Goal: Task Accomplishment & Management: Complete application form

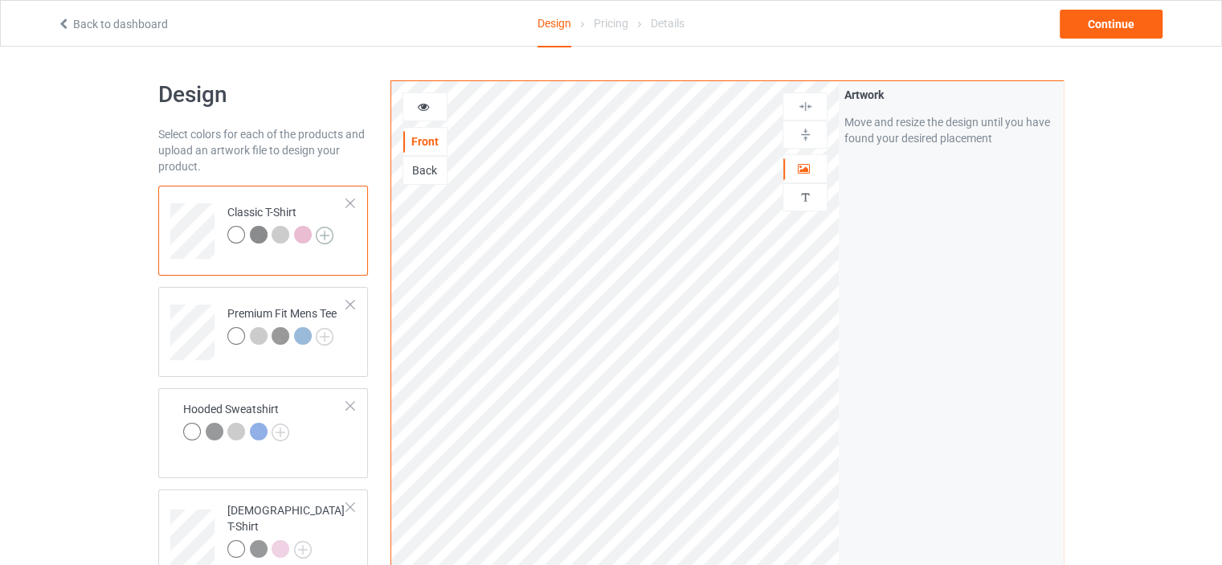
click at [322, 235] on img at bounding box center [325, 236] width 18 height 18
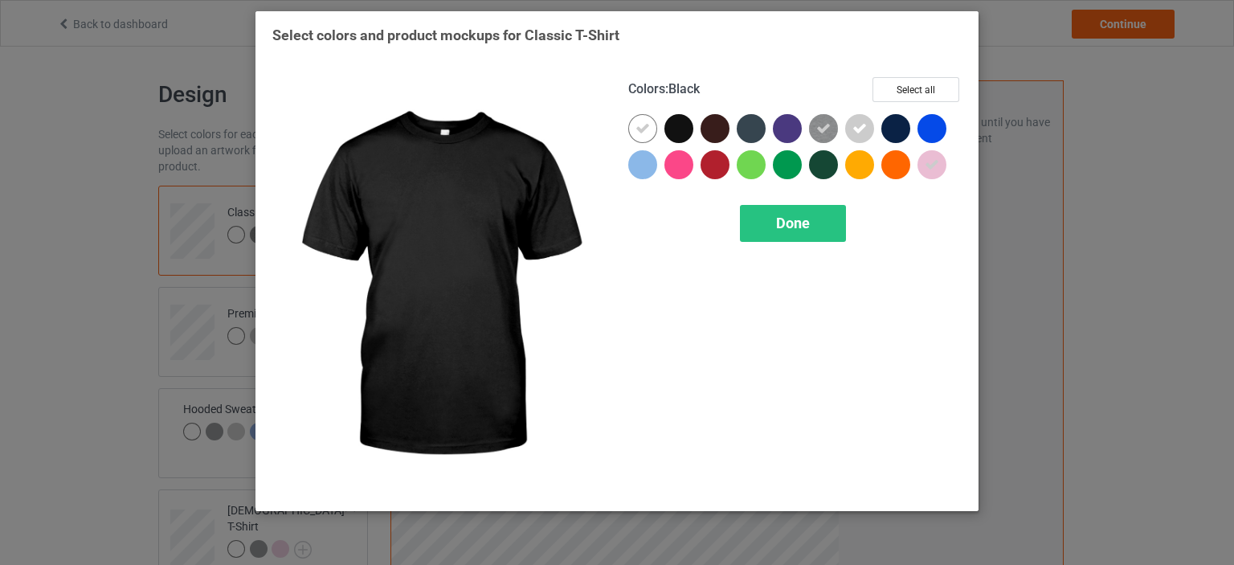
click at [675, 129] on div at bounding box center [678, 128] width 29 height 29
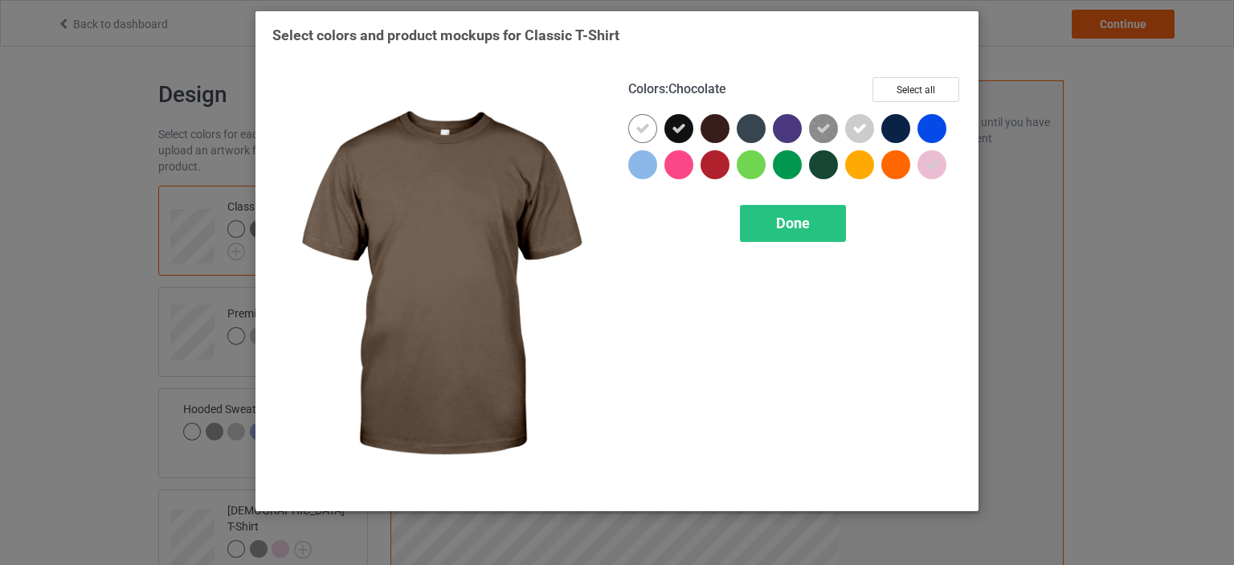
click at [723, 133] on div at bounding box center [715, 128] width 29 height 29
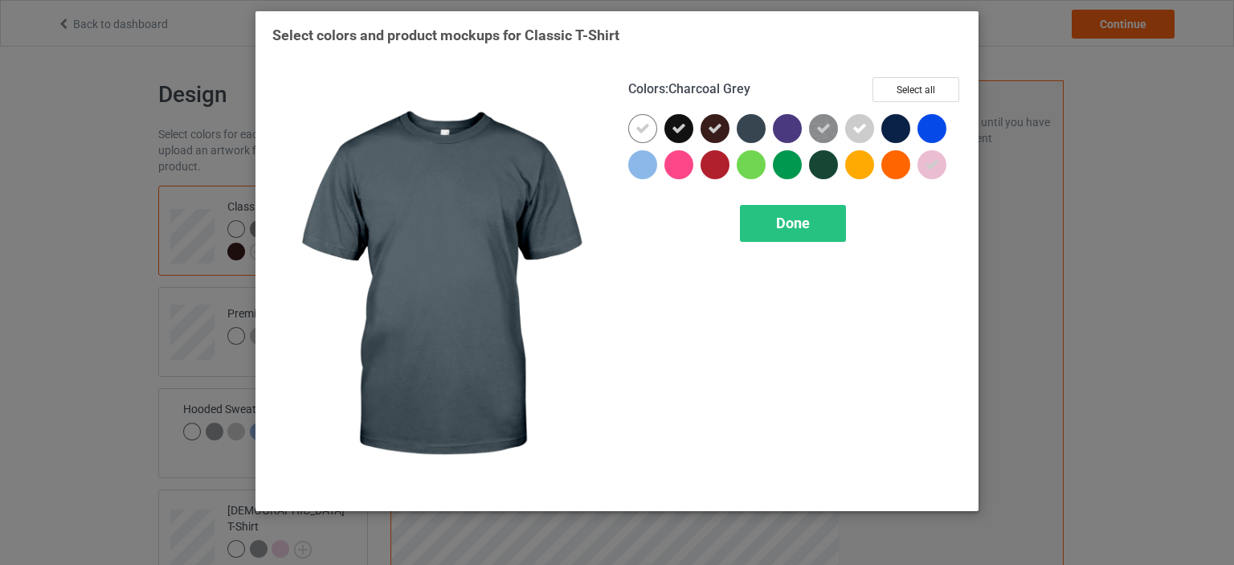
click at [746, 132] on div at bounding box center [751, 128] width 29 height 29
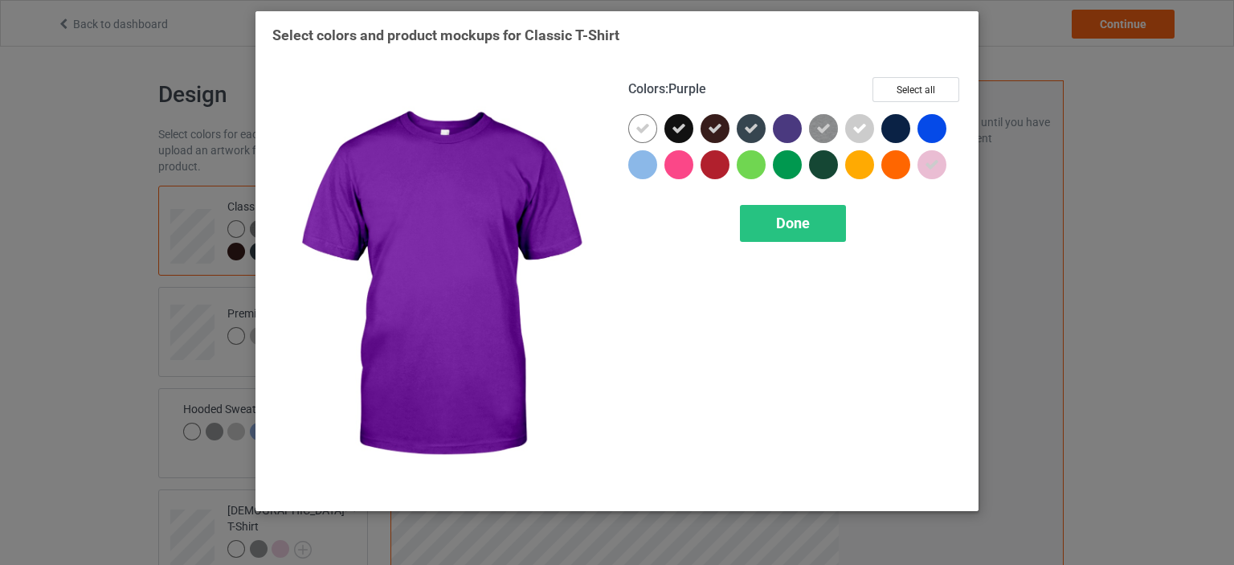
click at [787, 131] on div at bounding box center [787, 128] width 29 height 29
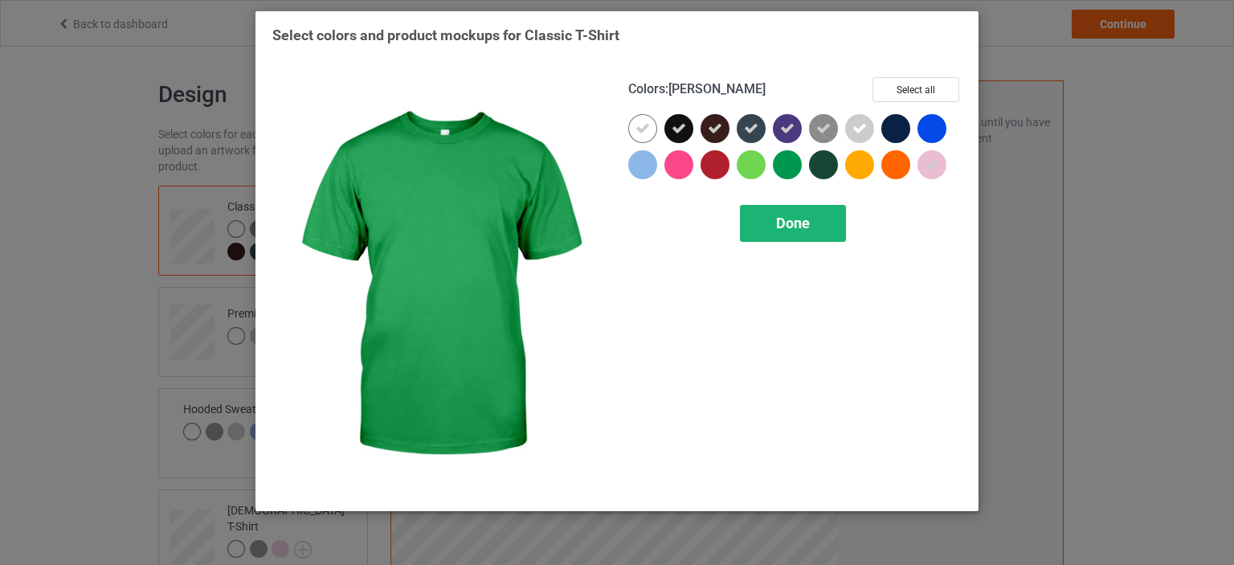
click at [781, 218] on span "Done" at bounding box center [793, 223] width 34 height 17
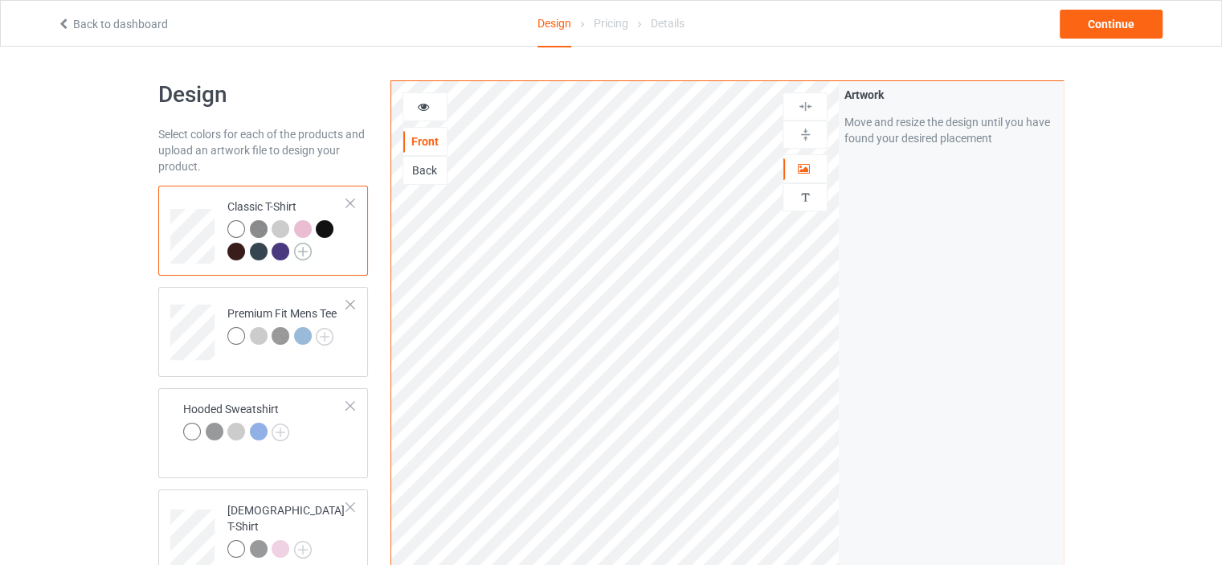
click at [303, 249] on img at bounding box center [303, 252] width 18 height 18
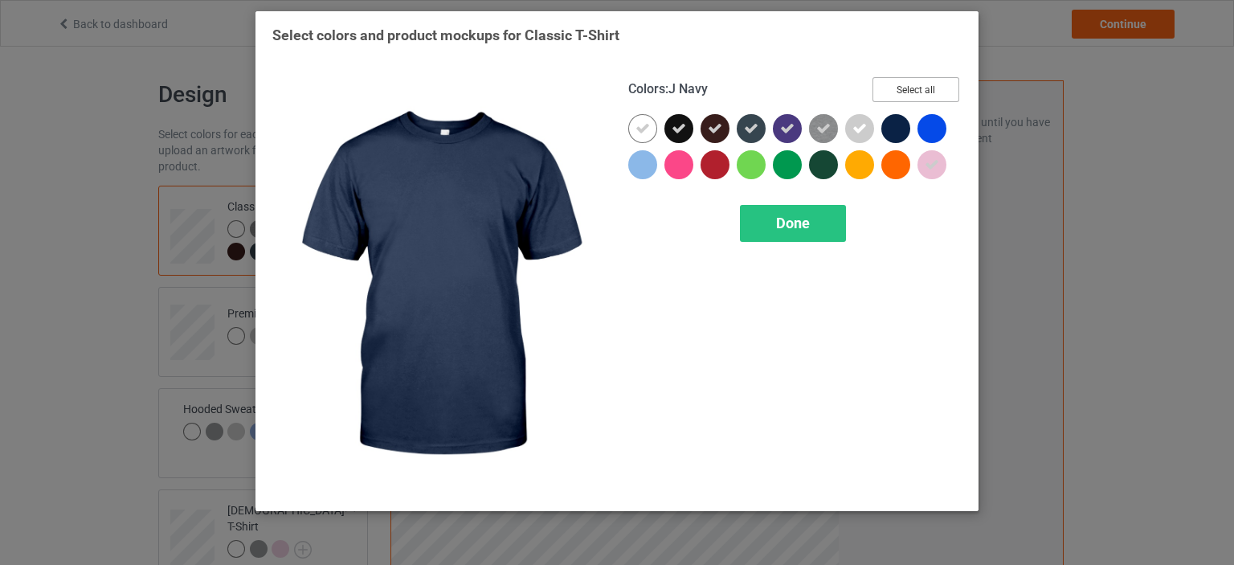
click at [902, 96] on button "Select all" at bounding box center [916, 89] width 87 height 25
click at [902, 96] on button "Reset to Default" at bounding box center [901, 89] width 117 height 25
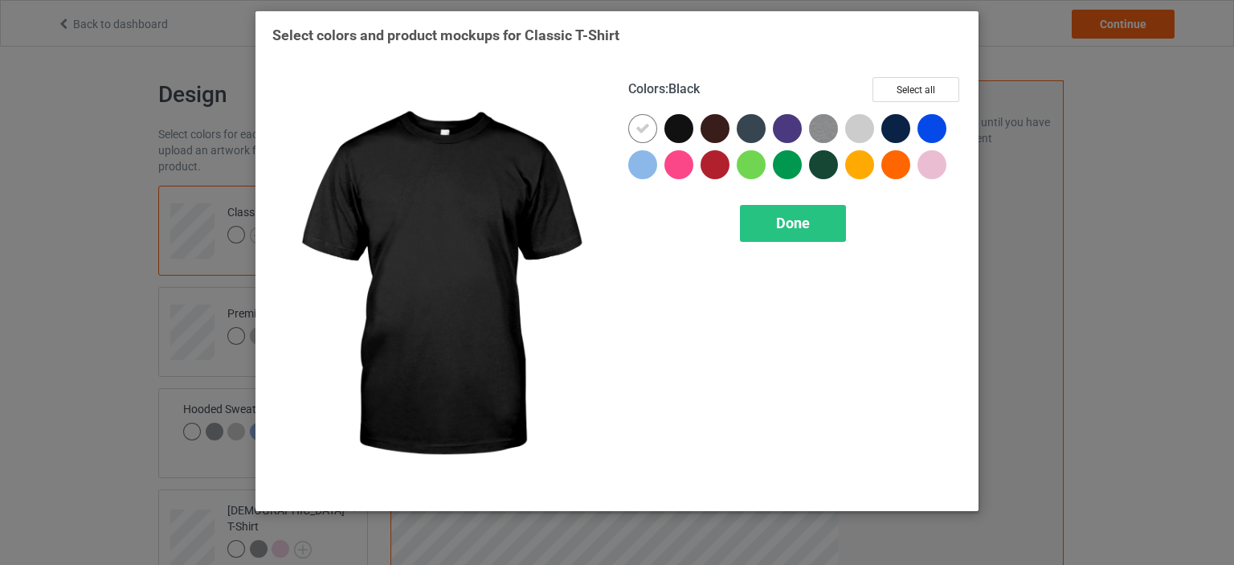
click at [678, 132] on div at bounding box center [678, 128] width 29 height 29
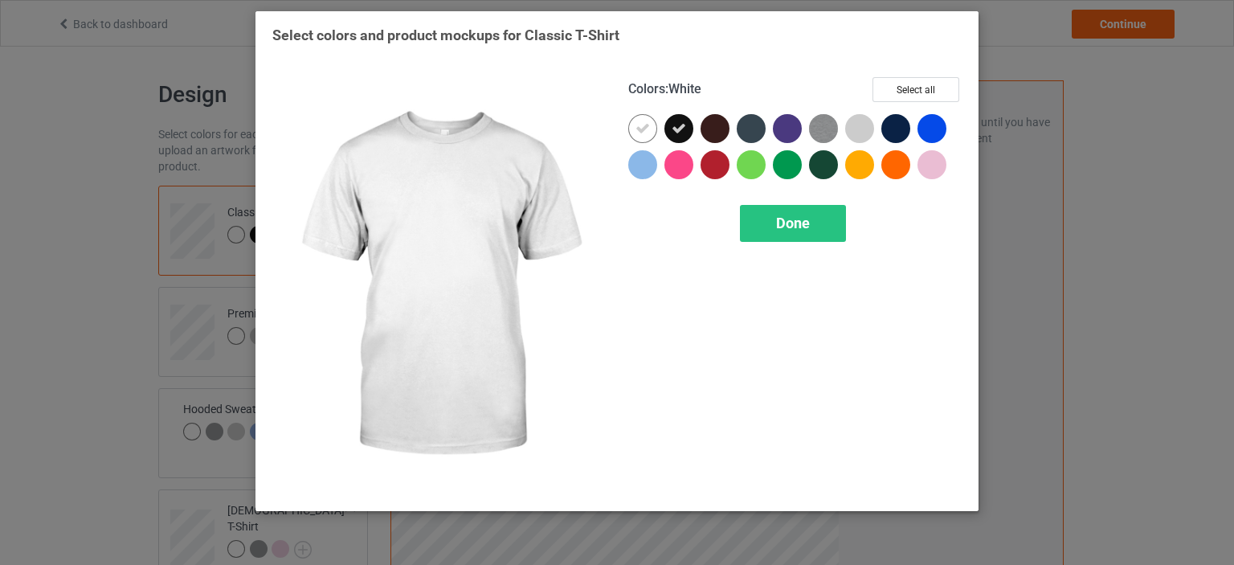
click at [645, 127] on icon at bounding box center [643, 128] width 14 height 14
click at [641, 135] on div at bounding box center [642, 128] width 29 height 29
click at [640, 153] on div at bounding box center [642, 164] width 29 height 29
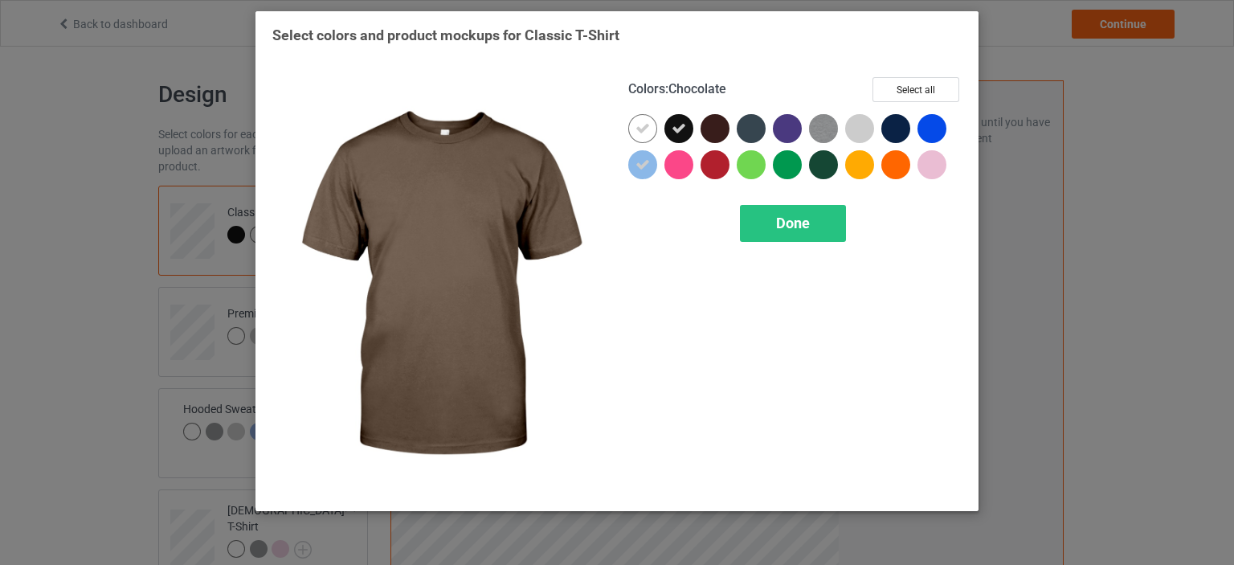
click at [719, 135] on div at bounding box center [715, 128] width 29 height 29
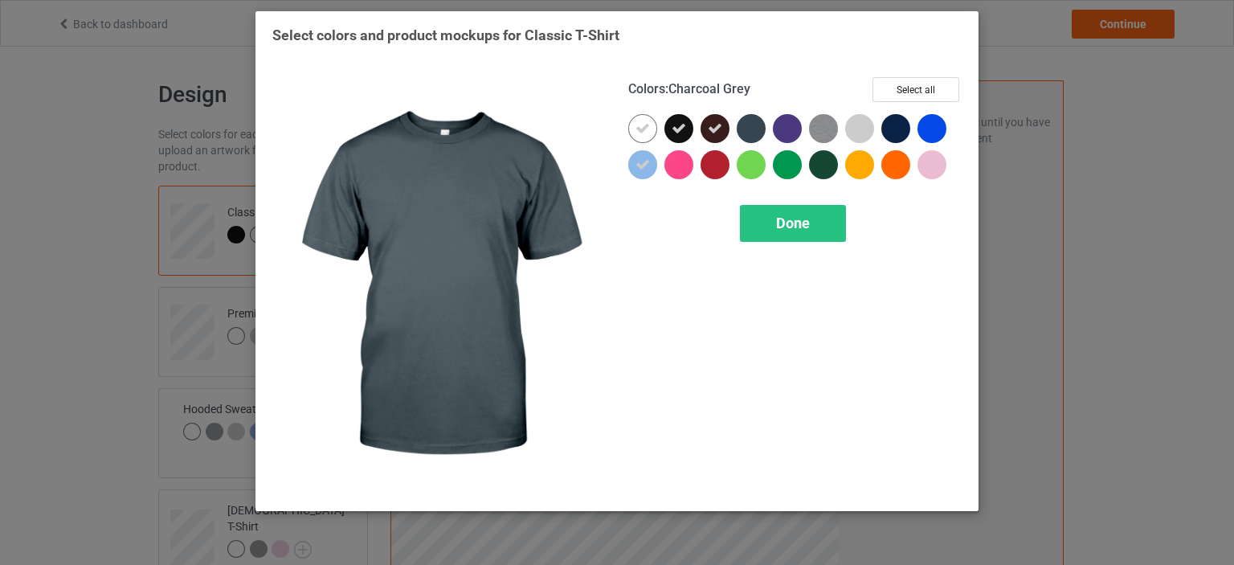
click at [746, 132] on div at bounding box center [751, 128] width 29 height 29
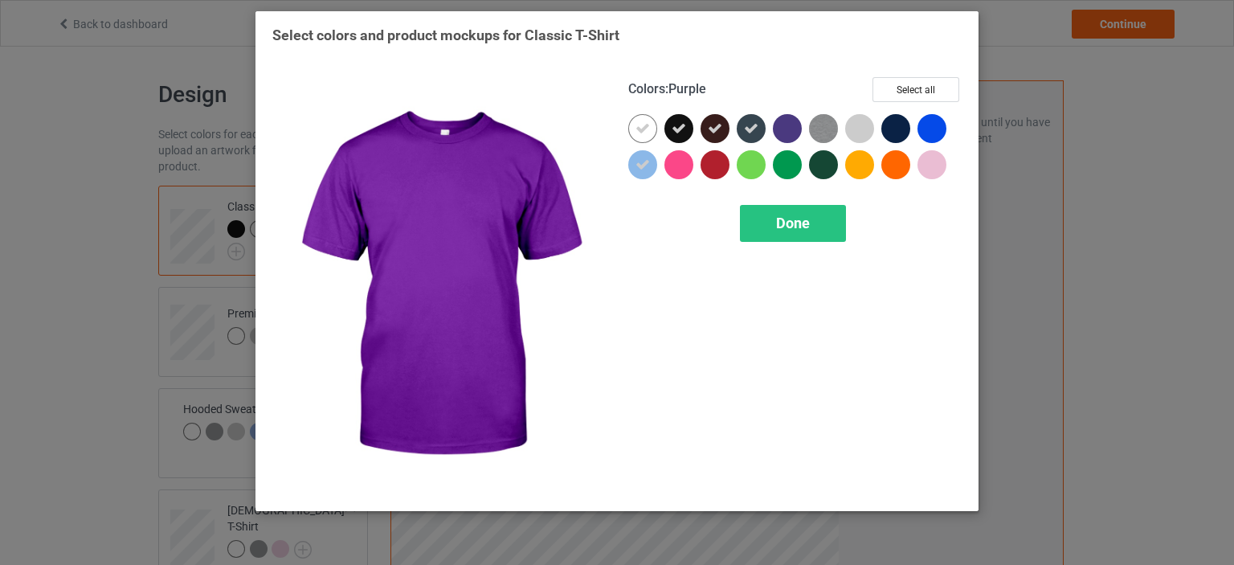
click at [784, 132] on div at bounding box center [787, 128] width 29 height 29
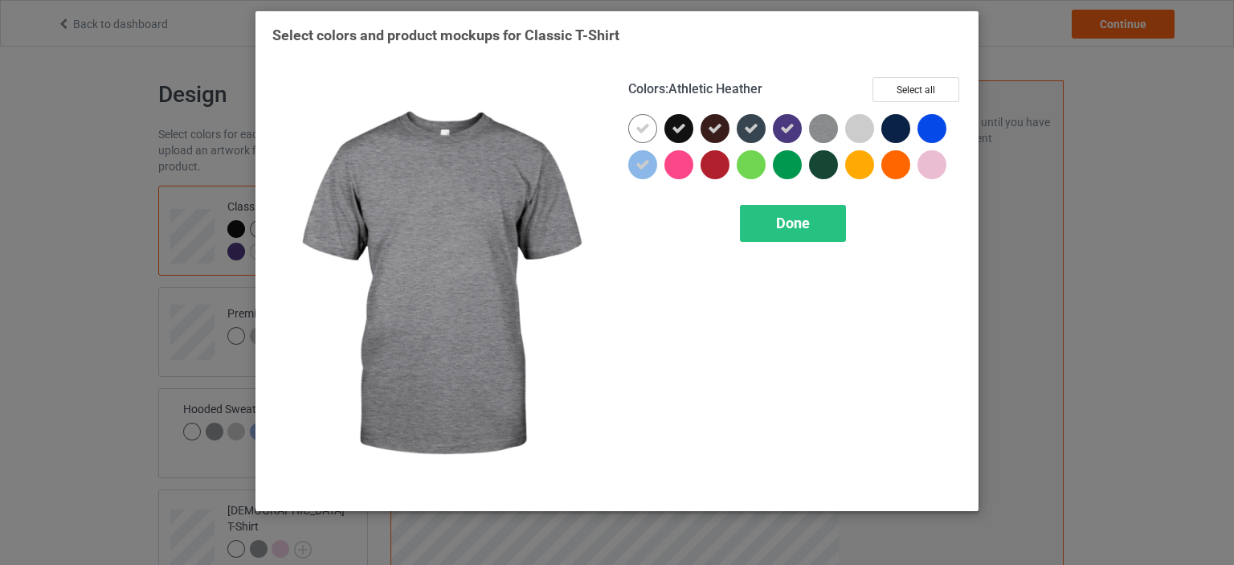
click at [835, 129] on img at bounding box center [823, 128] width 29 height 29
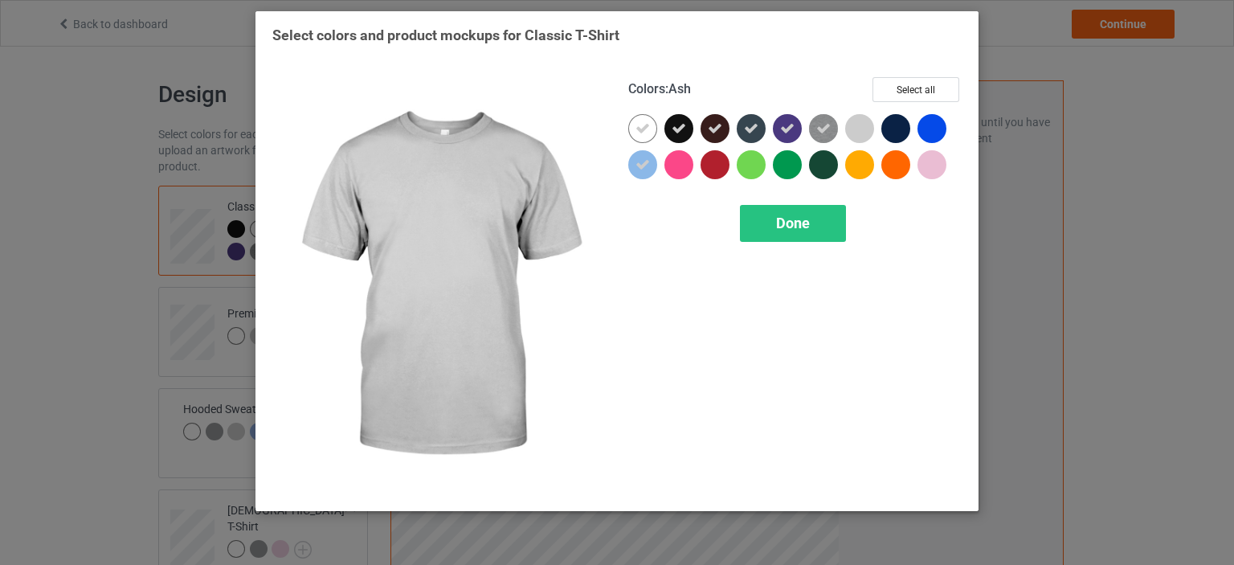
click at [847, 129] on div at bounding box center [859, 128] width 29 height 29
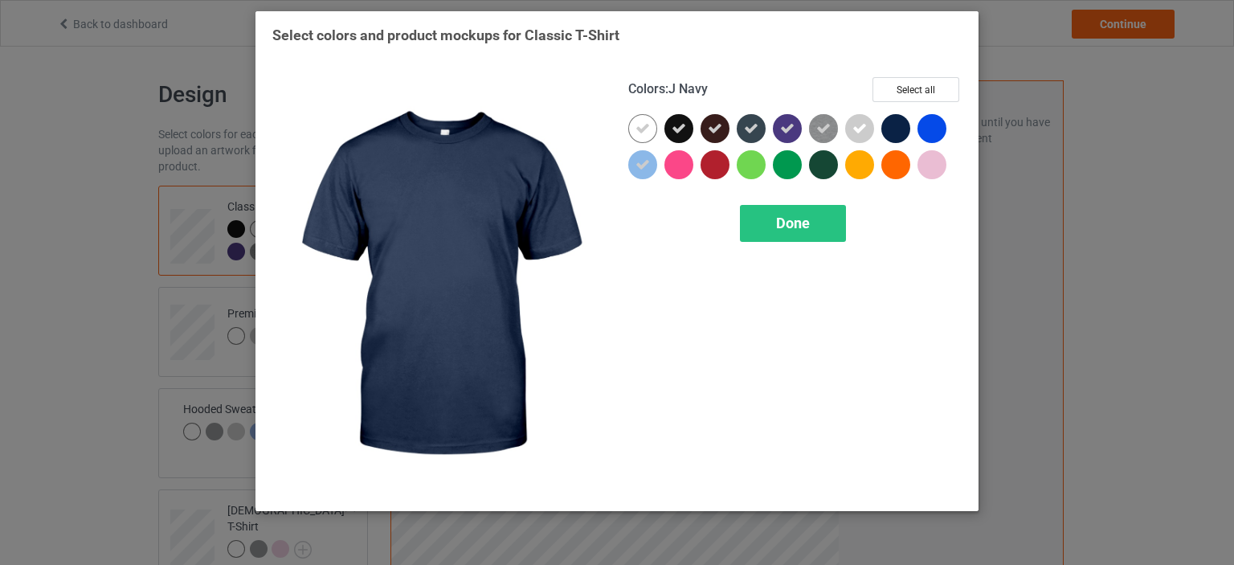
click at [896, 134] on div at bounding box center [895, 128] width 29 height 29
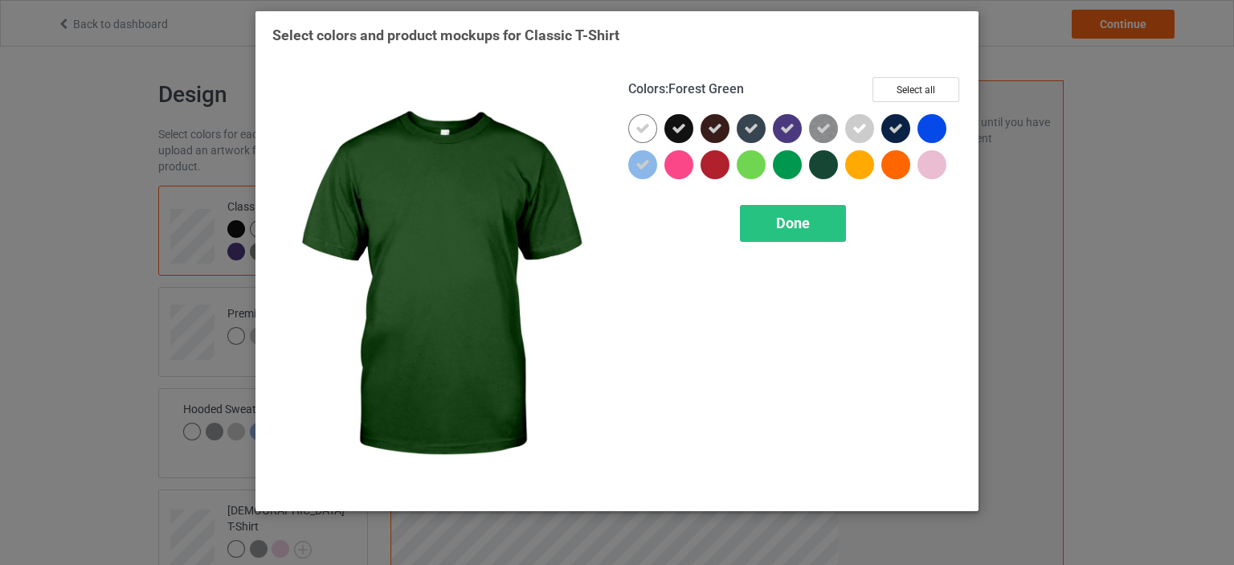
click at [832, 158] on div at bounding box center [823, 164] width 29 height 29
click at [804, 220] on span "Done" at bounding box center [793, 223] width 34 height 17
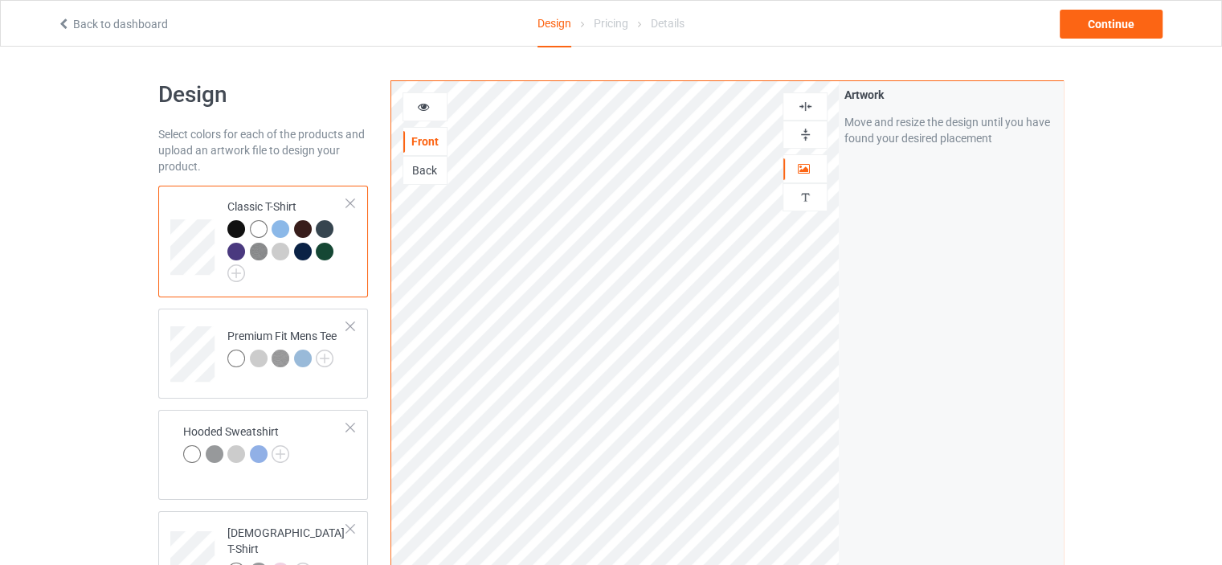
click at [437, 112] on div at bounding box center [424, 107] width 43 height 16
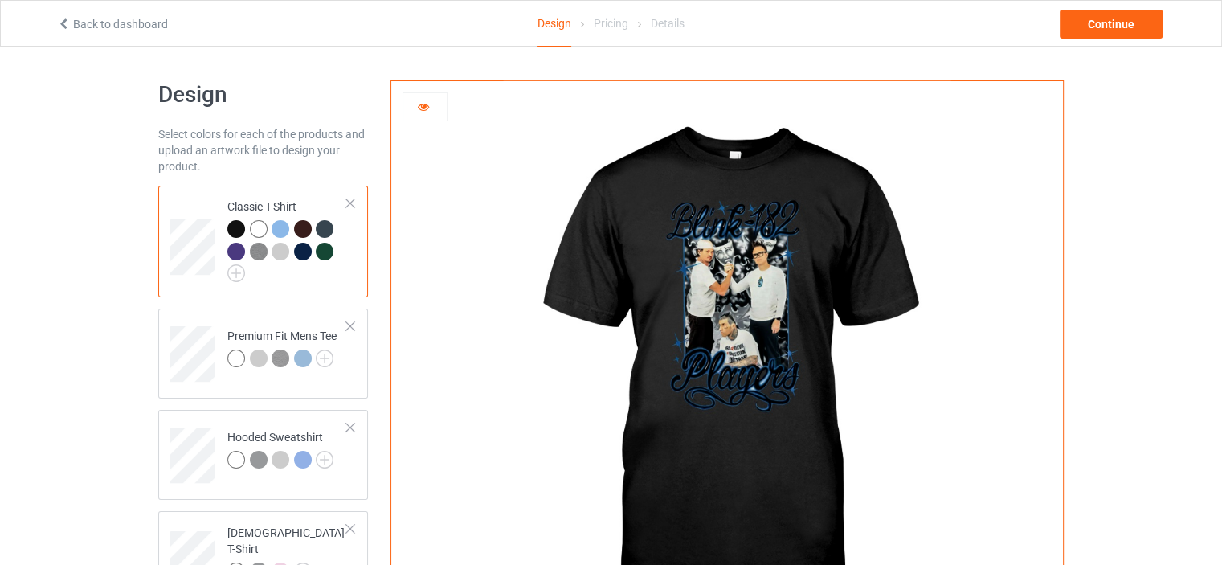
click at [704, 243] on img at bounding box center [727, 360] width 448 height 559
click at [725, 272] on img at bounding box center [727, 360] width 448 height 559
click at [1135, 31] on div "Continue" at bounding box center [1111, 24] width 103 height 29
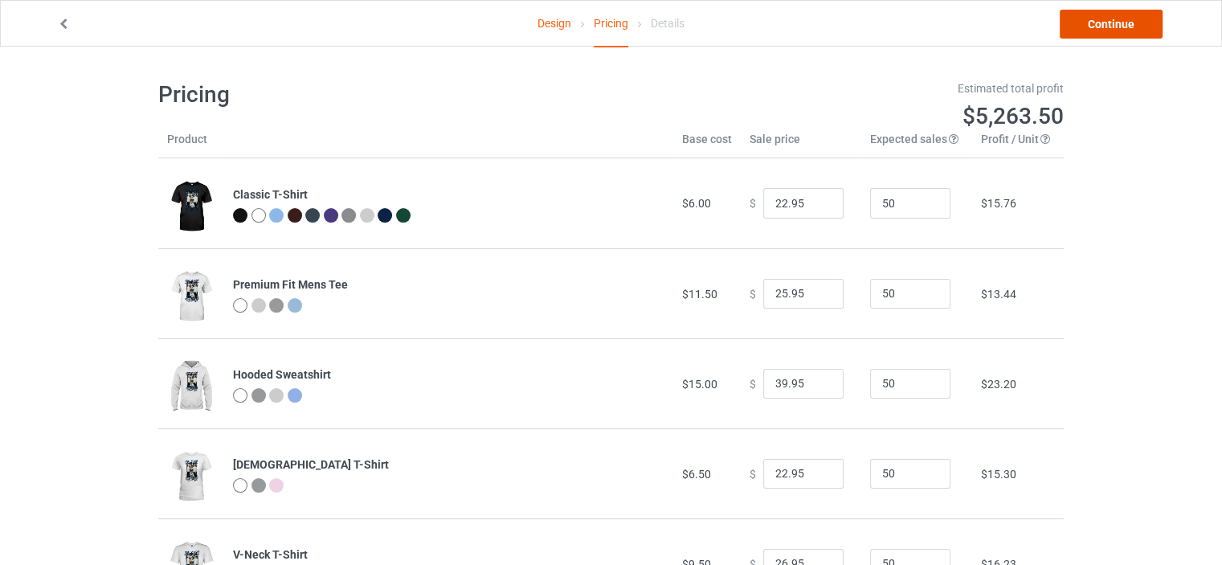
click at [1092, 27] on link "Continue" at bounding box center [1111, 24] width 103 height 29
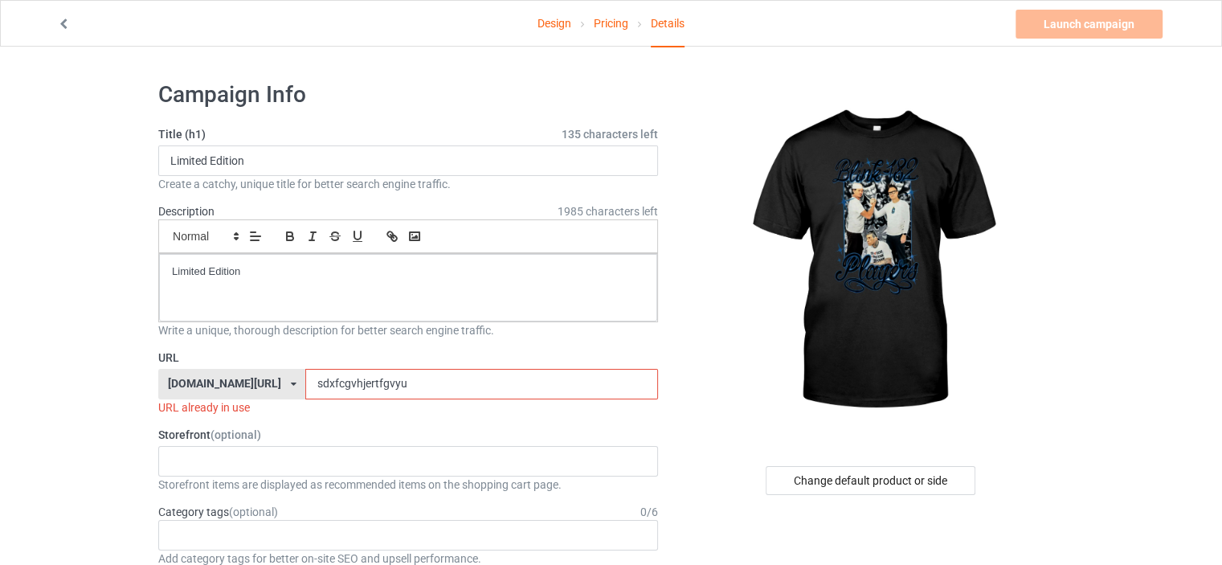
click at [543, 22] on link "Design" at bounding box center [555, 23] width 34 height 45
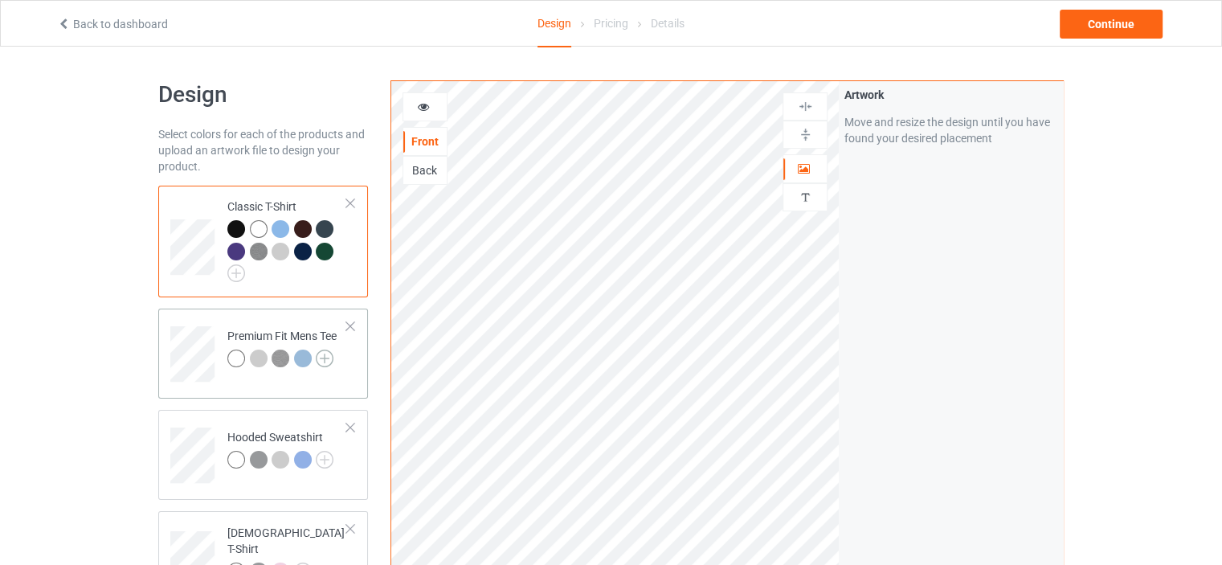
click at [316, 362] on img at bounding box center [325, 359] width 18 height 18
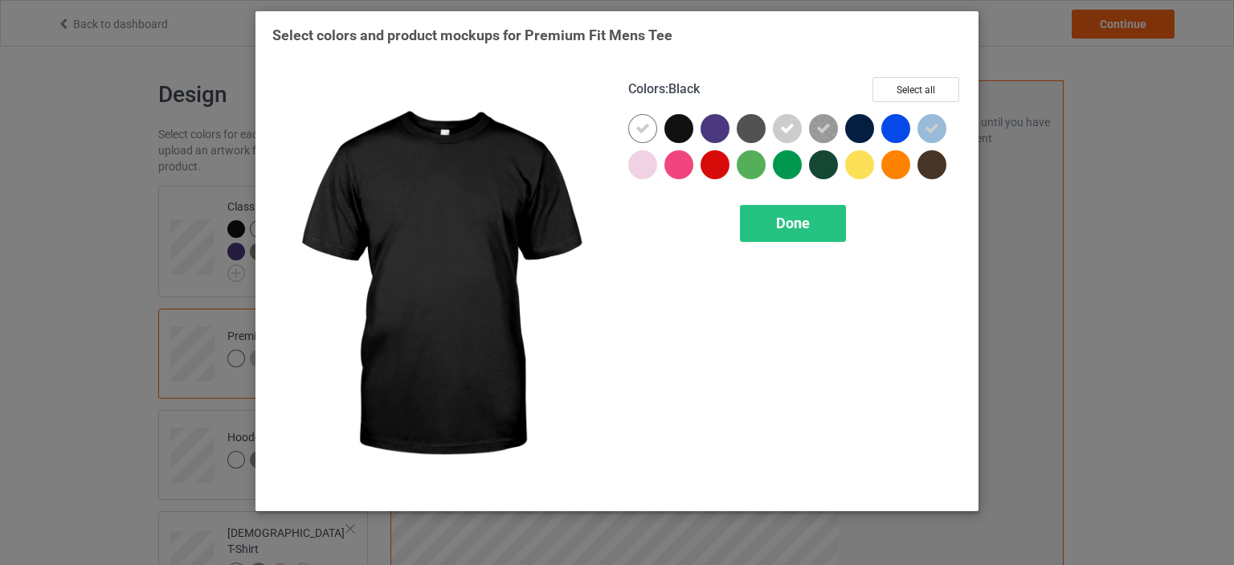
click at [681, 138] on div at bounding box center [678, 128] width 29 height 29
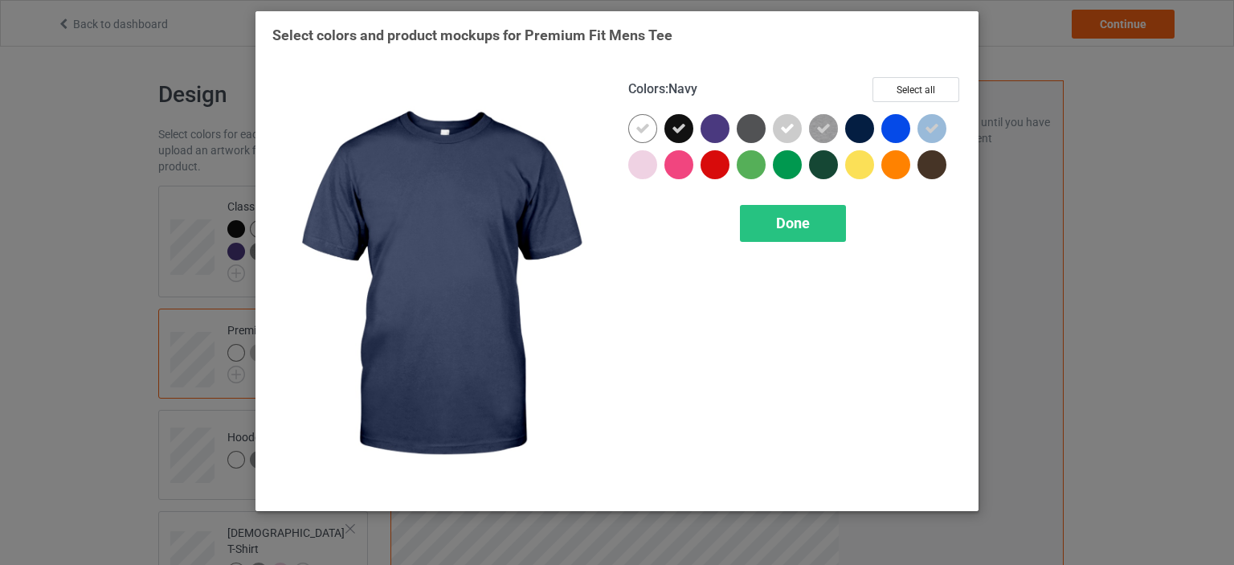
click at [861, 129] on div at bounding box center [859, 128] width 29 height 29
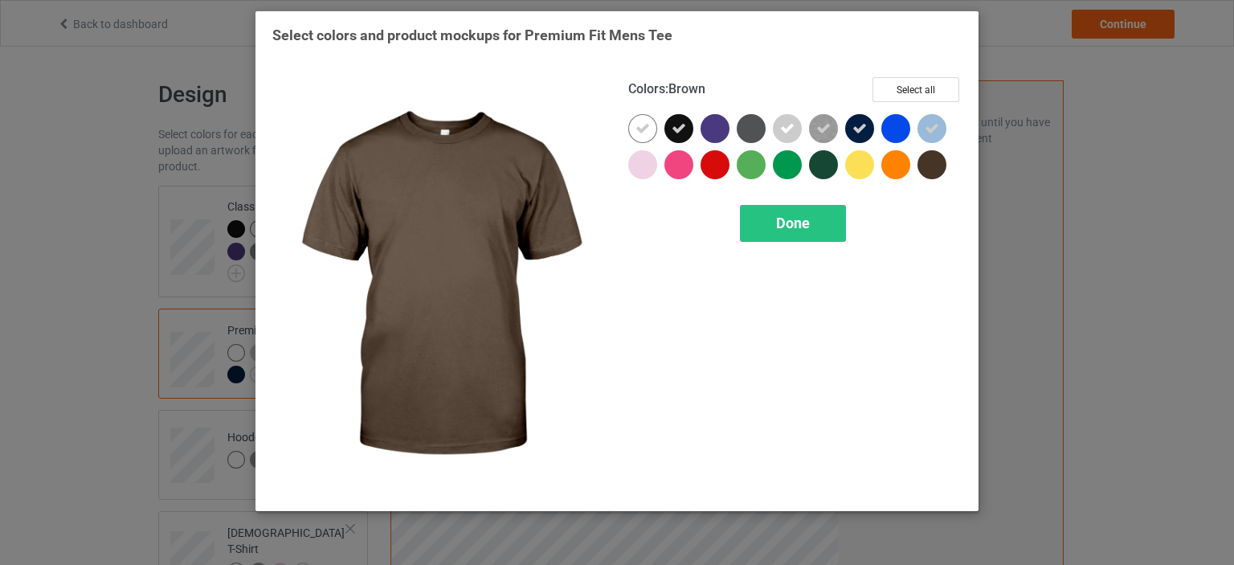
click at [926, 166] on div at bounding box center [932, 164] width 29 height 29
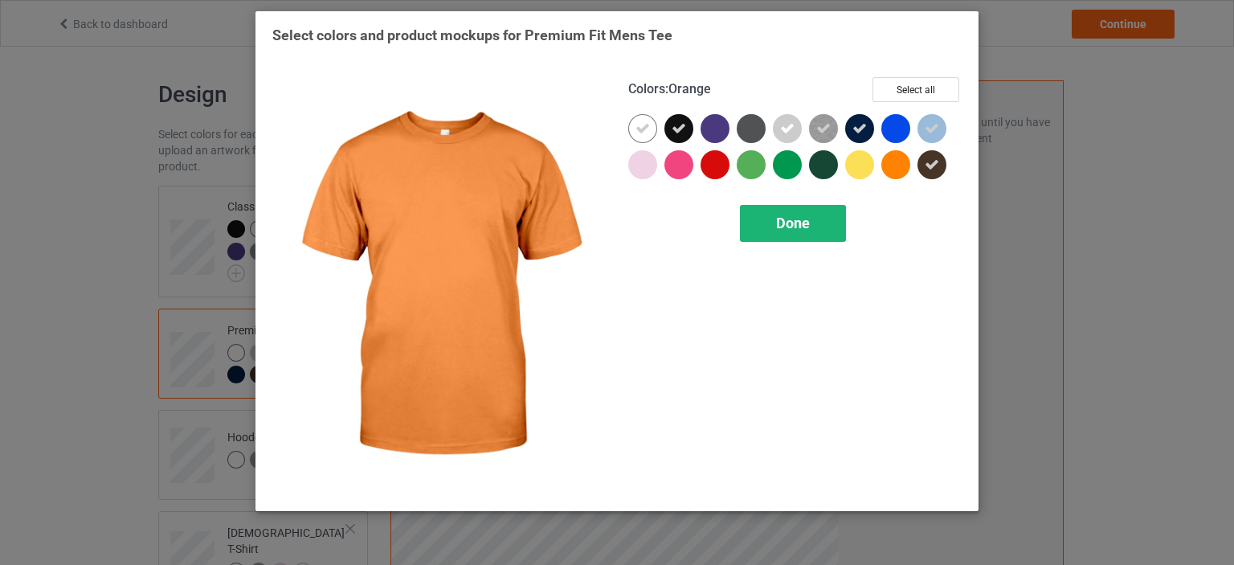
click at [797, 225] on span "Done" at bounding box center [793, 223] width 34 height 17
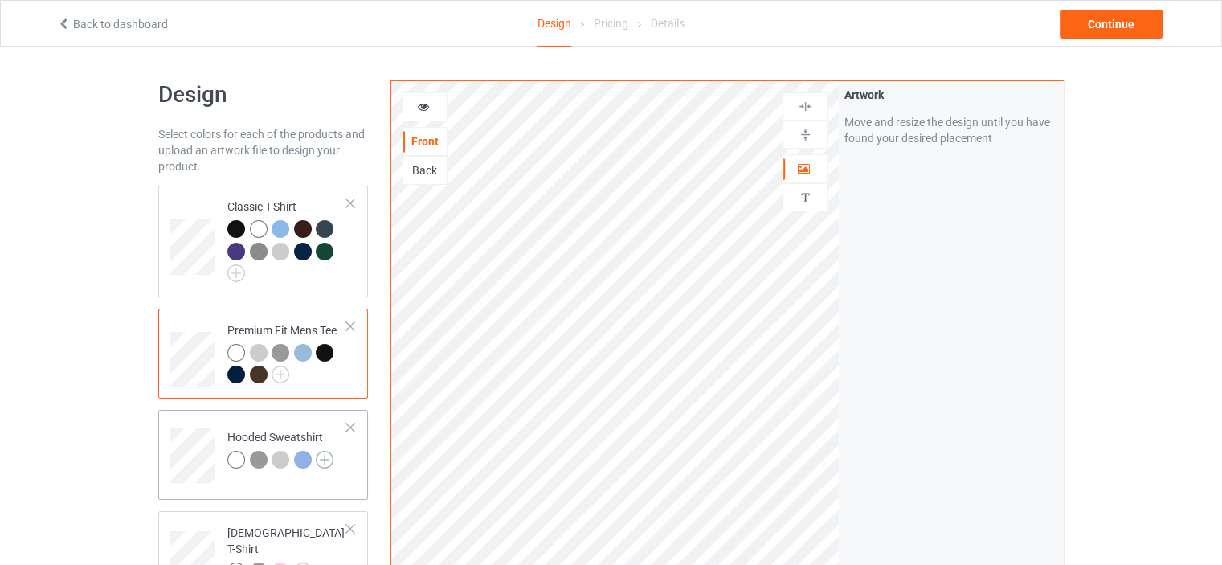
click at [321, 456] on img at bounding box center [325, 460] width 18 height 18
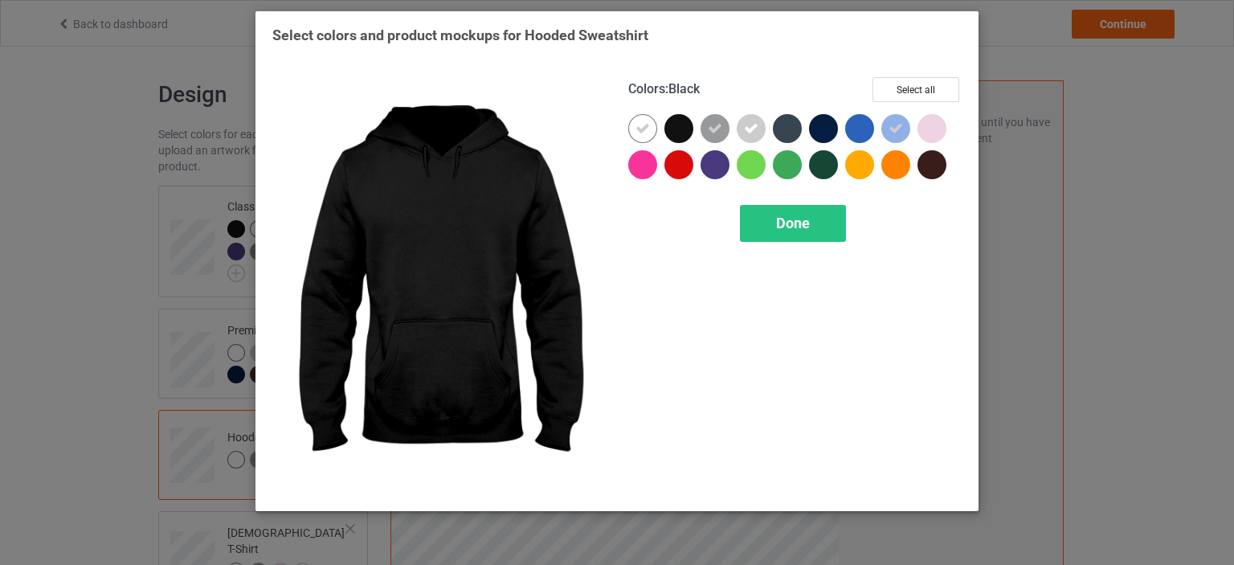
click at [678, 123] on div at bounding box center [678, 128] width 29 height 29
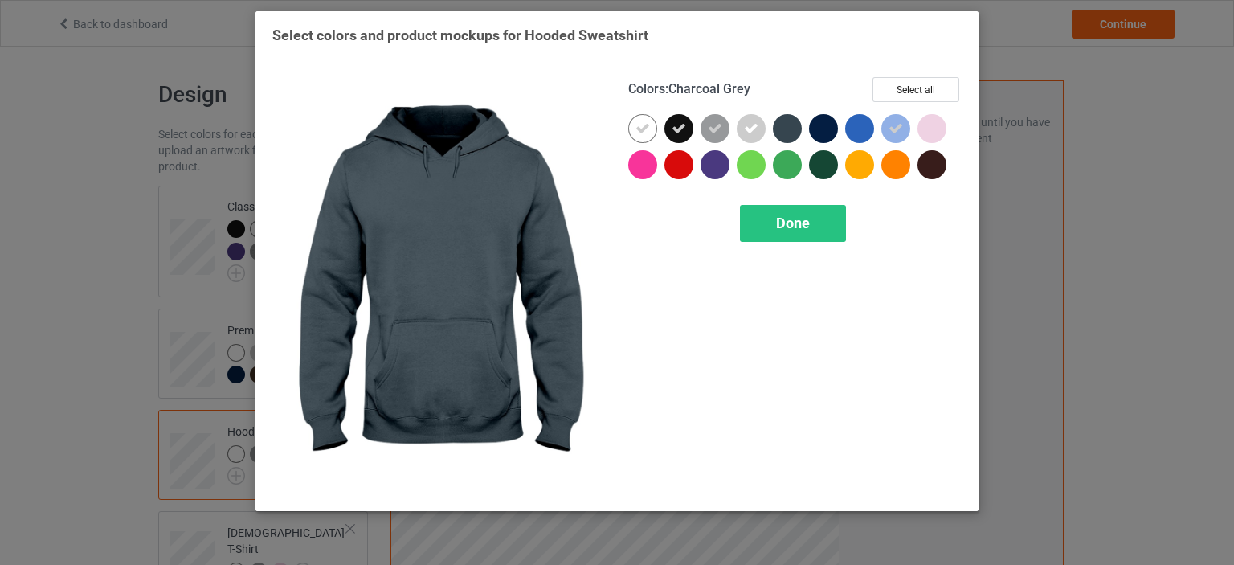
click at [785, 131] on div at bounding box center [787, 128] width 29 height 29
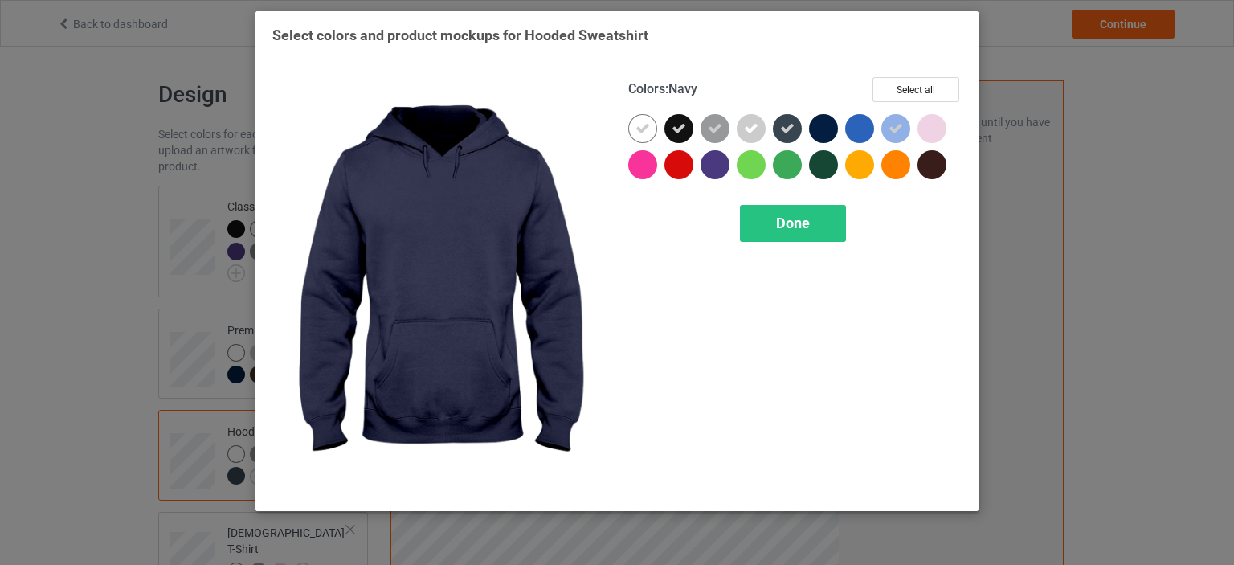
click at [824, 129] on div at bounding box center [823, 128] width 29 height 29
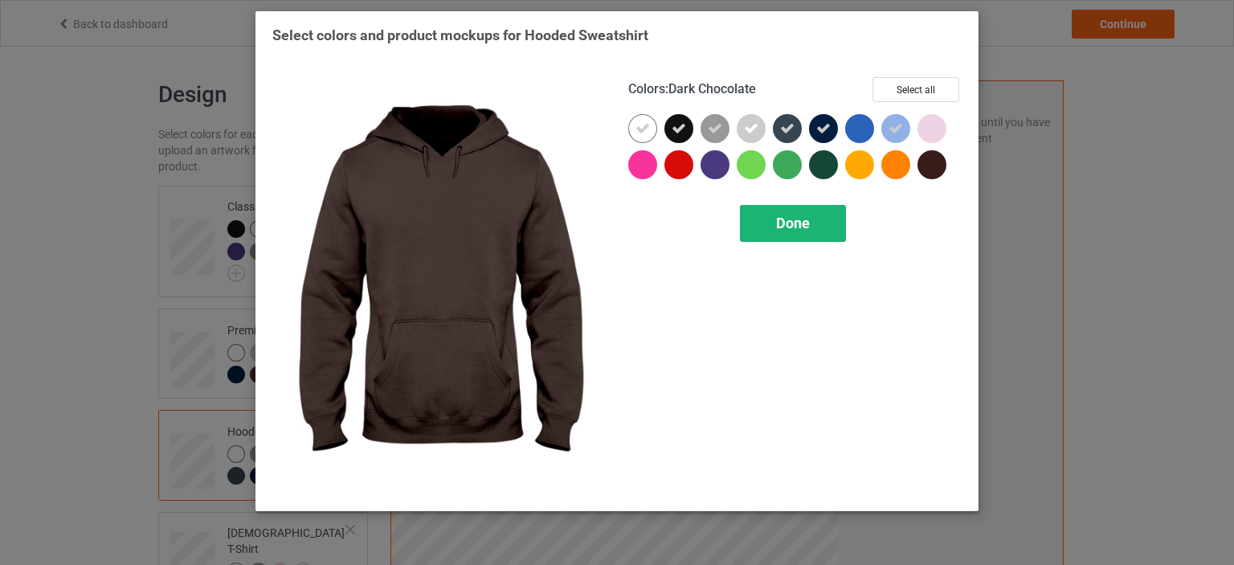
click at [810, 213] on div "Done" at bounding box center [793, 223] width 106 height 37
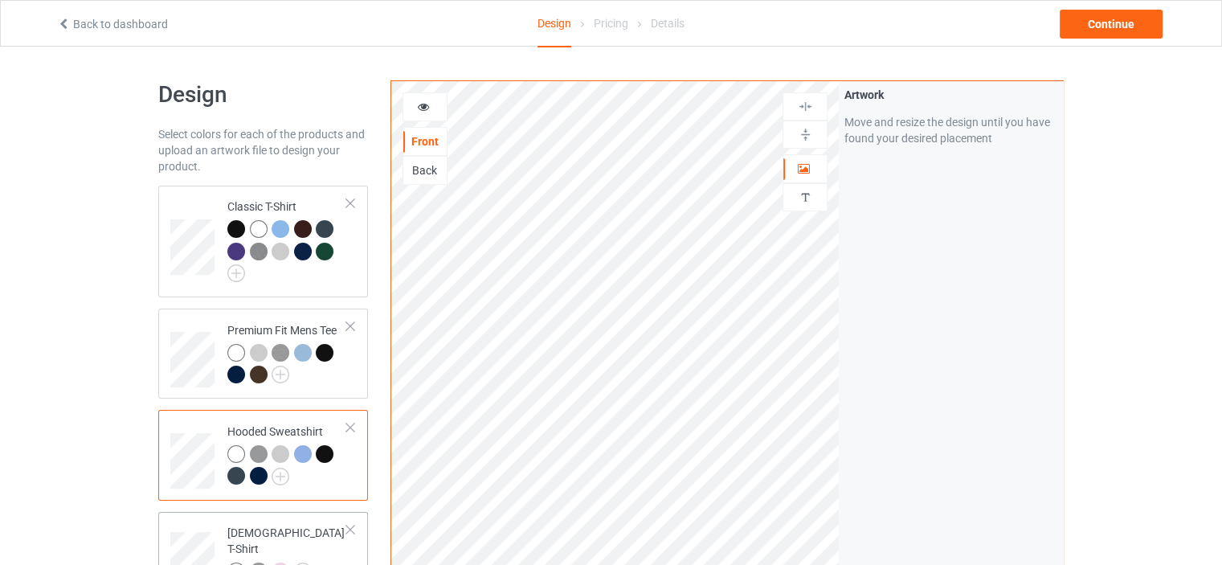
scroll to position [321, 0]
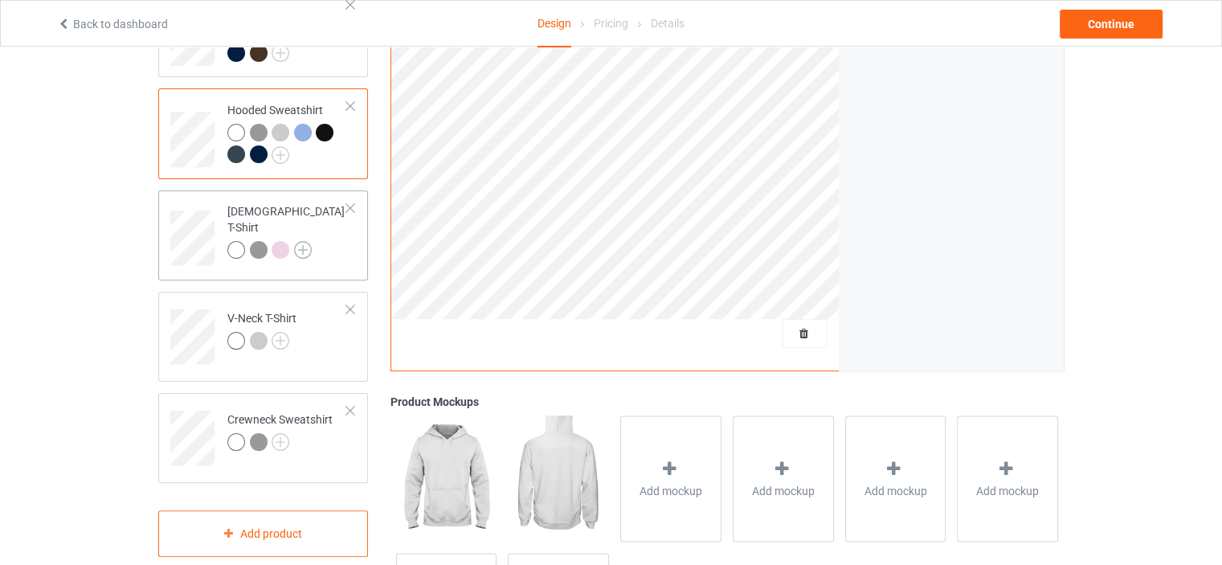
click at [301, 243] on img at bounding box center [303, 250] width 18 height 18
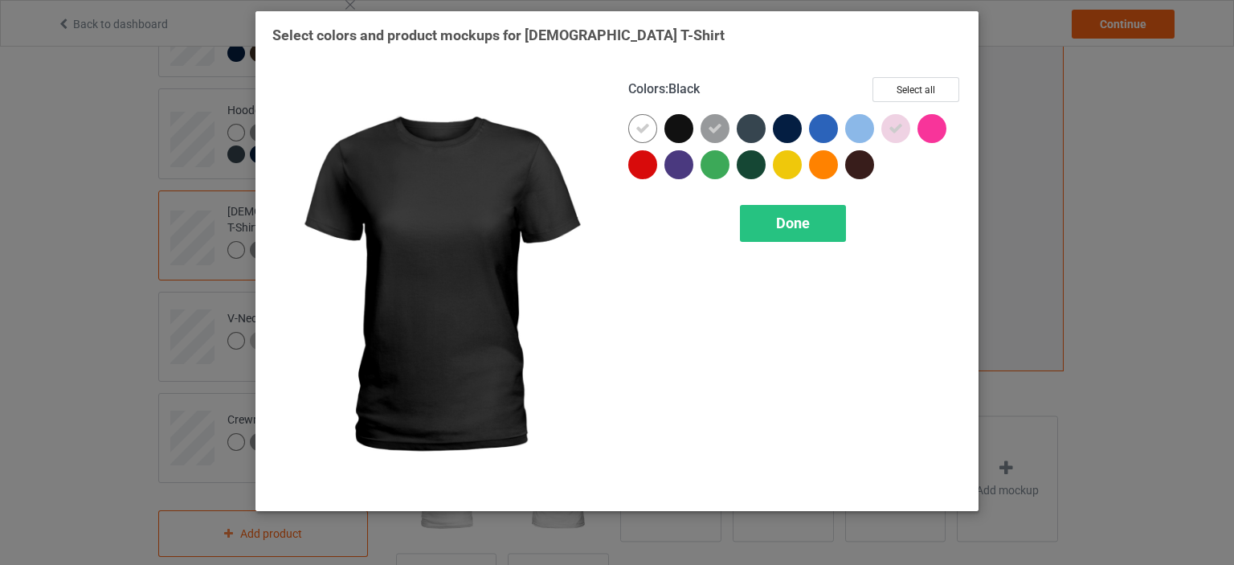
click at [680, 129] on div at bounding box center [678, 128] width 29 height 29
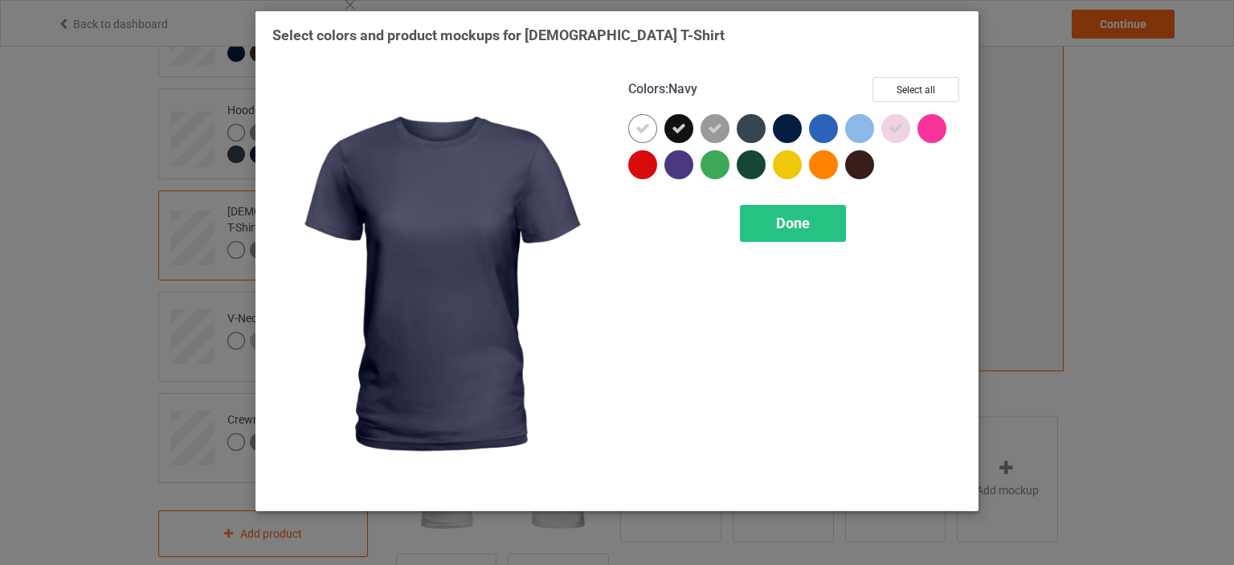
click at [797, 134] on div at bounding box center [787, 128] width 29 height 29
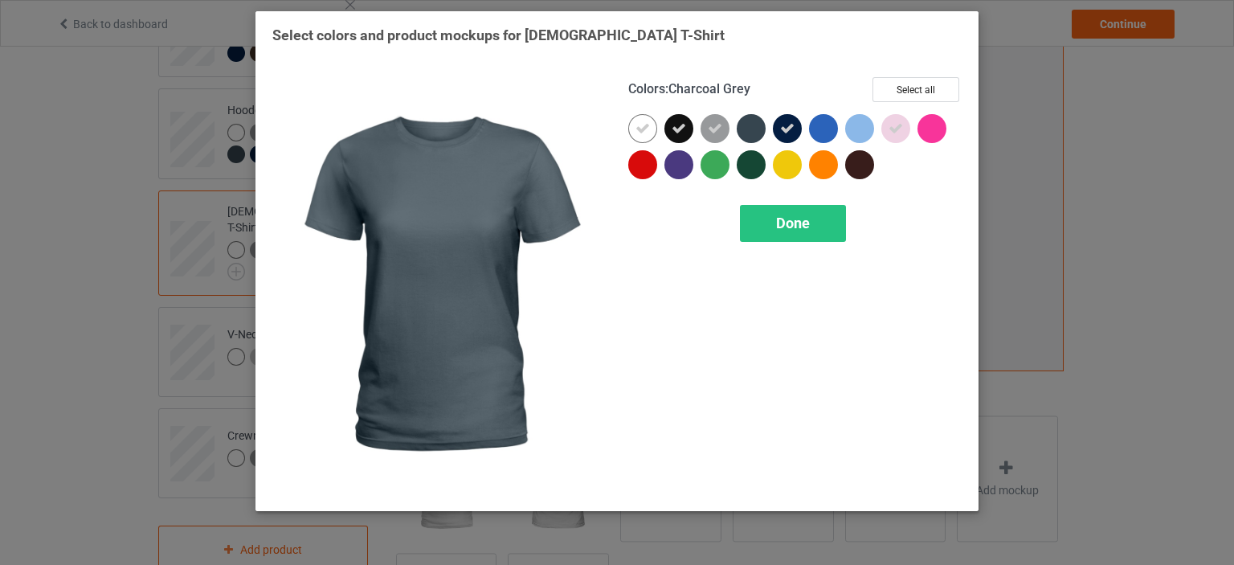
click at [751, 133] on div at bounding box center [751, 128] width 29 height 29
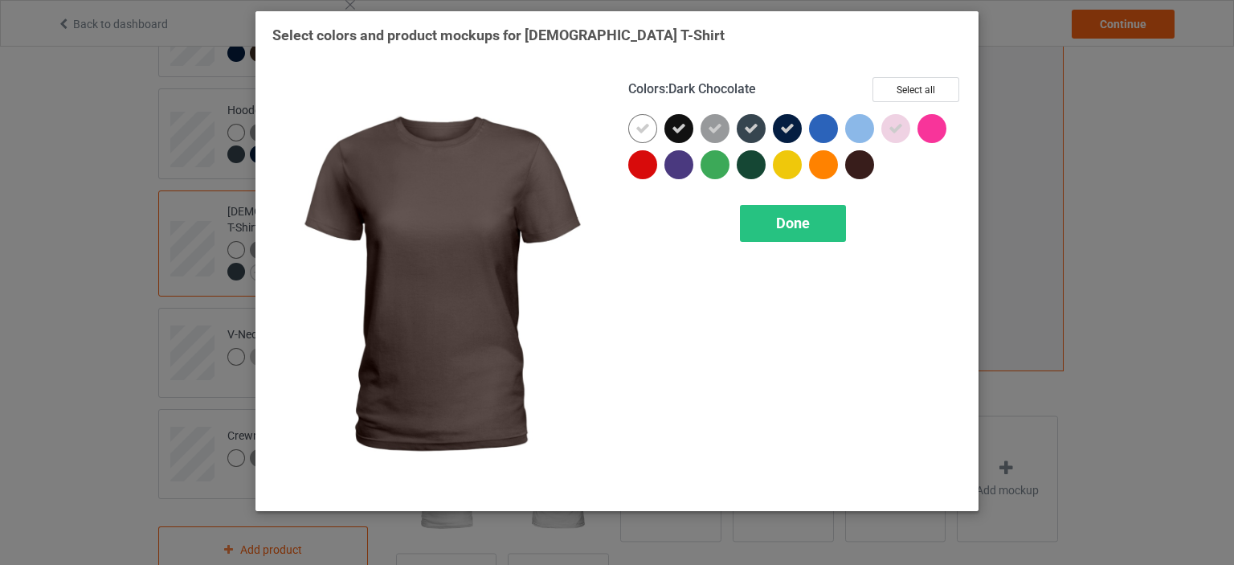
click at [855, 170] on div at bounding box center [859, 164] width 29 height 29
click at [869, 159] on div at bounding box center [859, 164] width 29 height 29
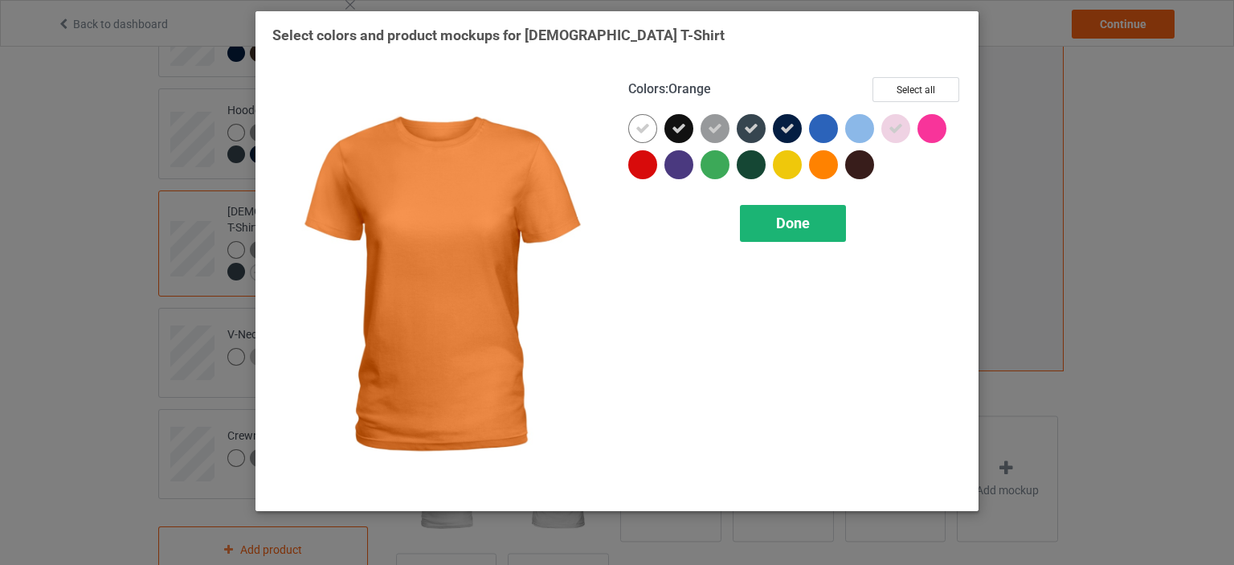
click at [812, 223] on div "Done" at bounding box center [793, 223] width 106 height 37
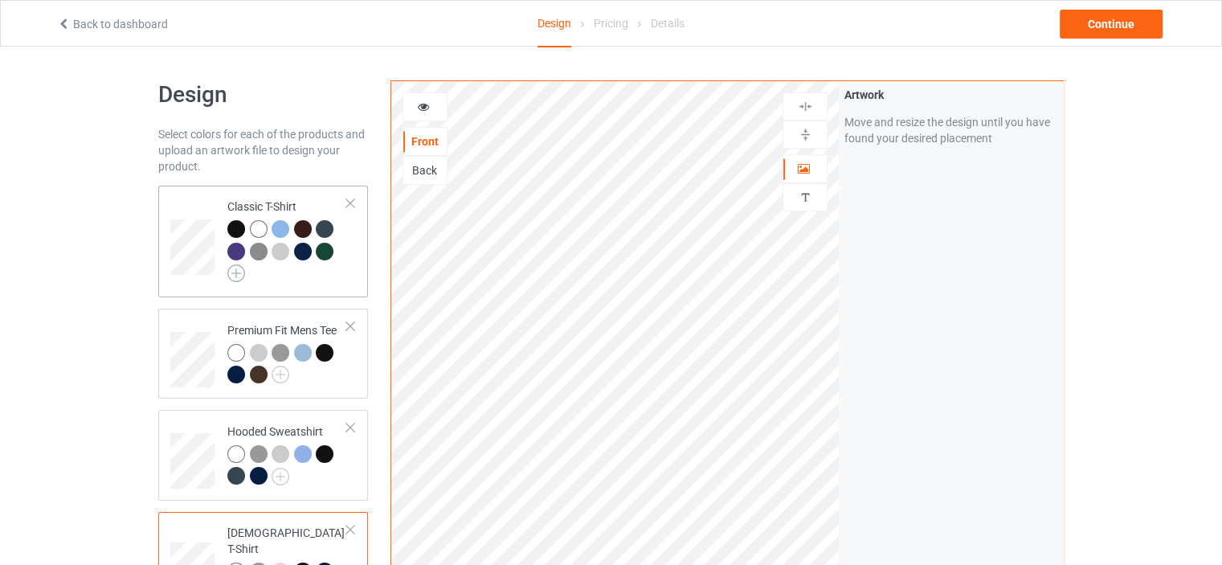
click at [234, 269] on img at bounding box center [236, 273] width 18 height 18
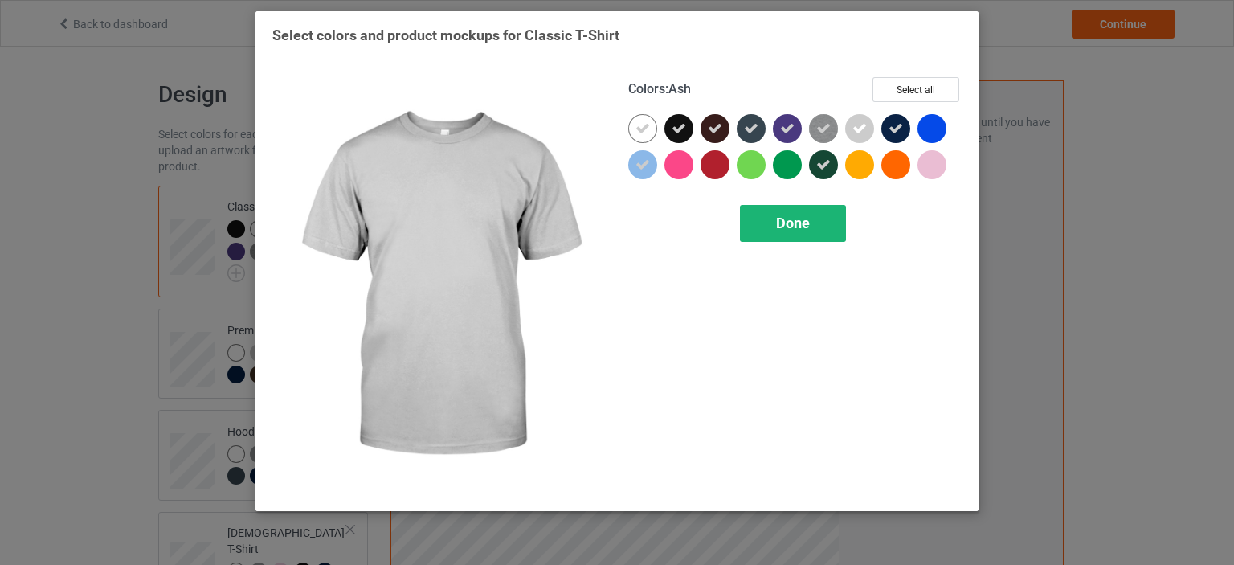
click at [801, 206] on div "Done" at bounding box center [793, 223] width 106 height 37
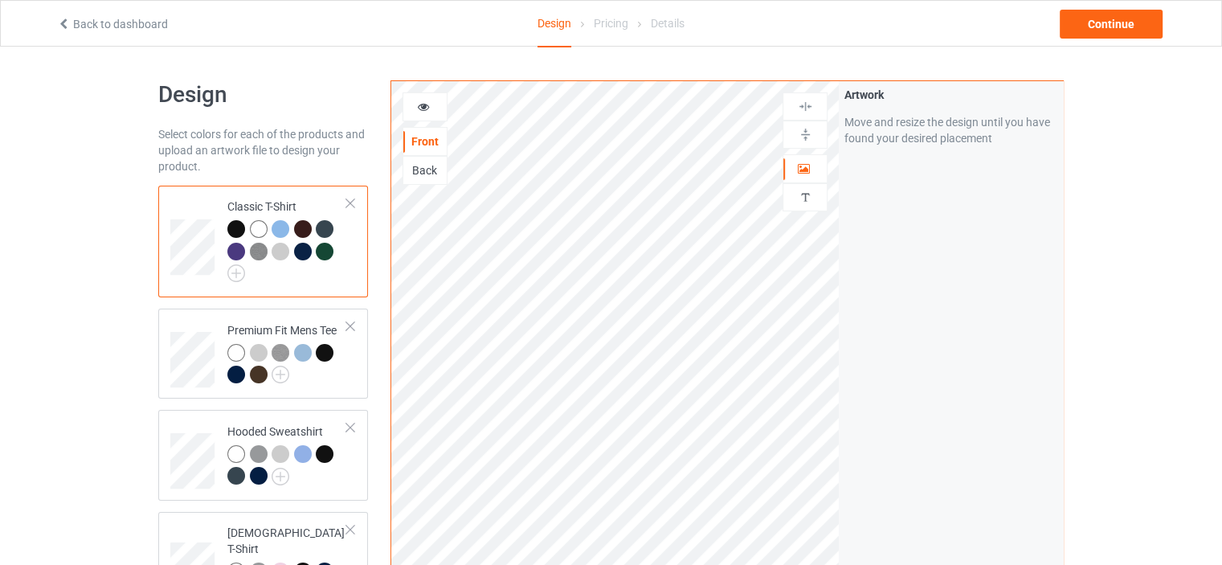
click at [298, 250] on div at bounding box center [303, 252] width 18 height 18
click at [304, 245] on div at bounding box center [303, 252] width 18 height 18
click at [238, 223] on div at bounding box center [236, 229] width 18 height 18
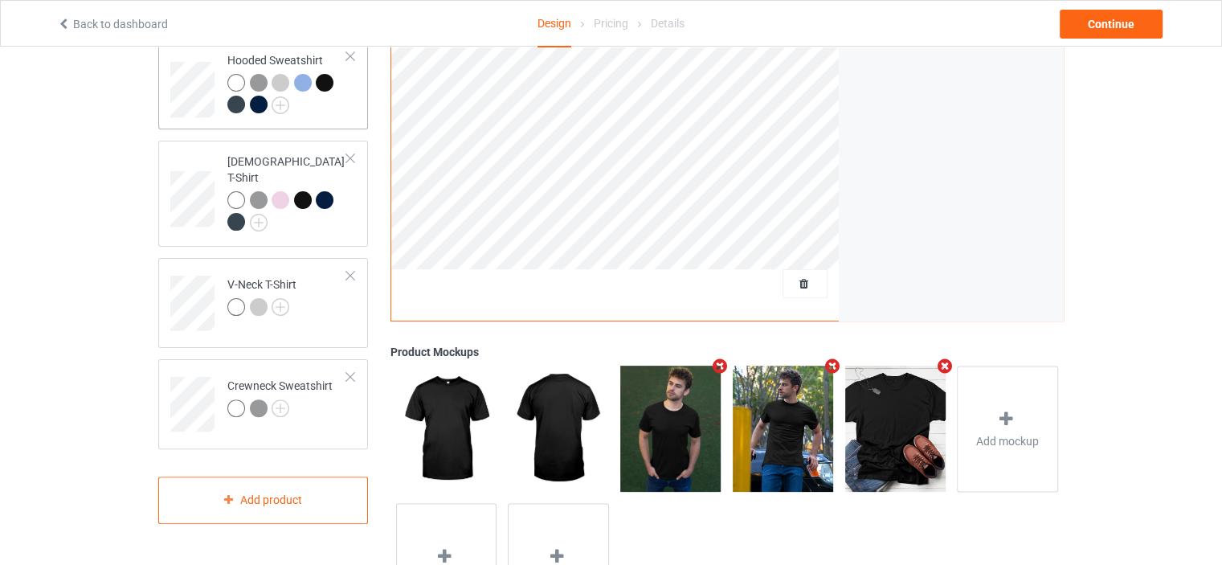
scroll to position [474, 0]
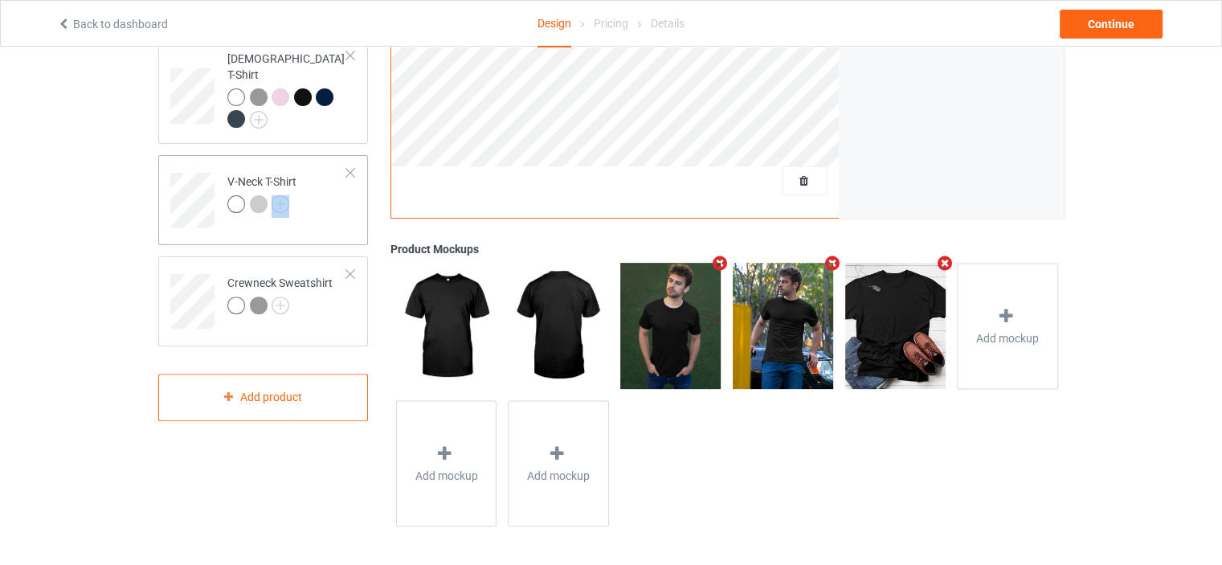
click at [280, 195] on div at bounding box center [261, 206] width 69 height 22
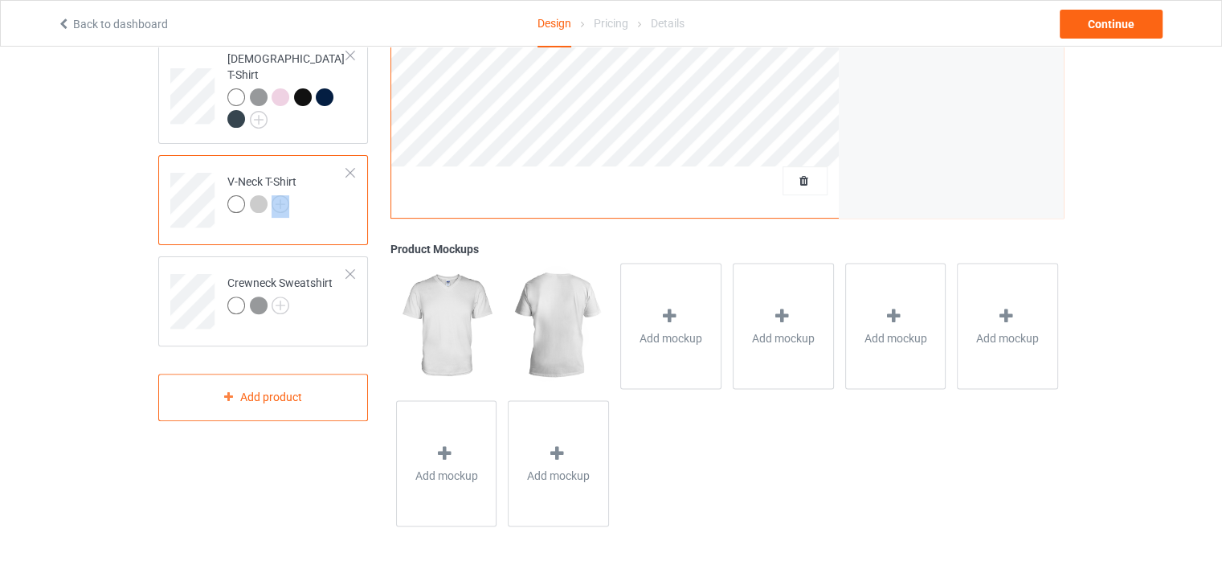
click at [274, 195] on img at bounding box center [281, 204] width 18 height 18
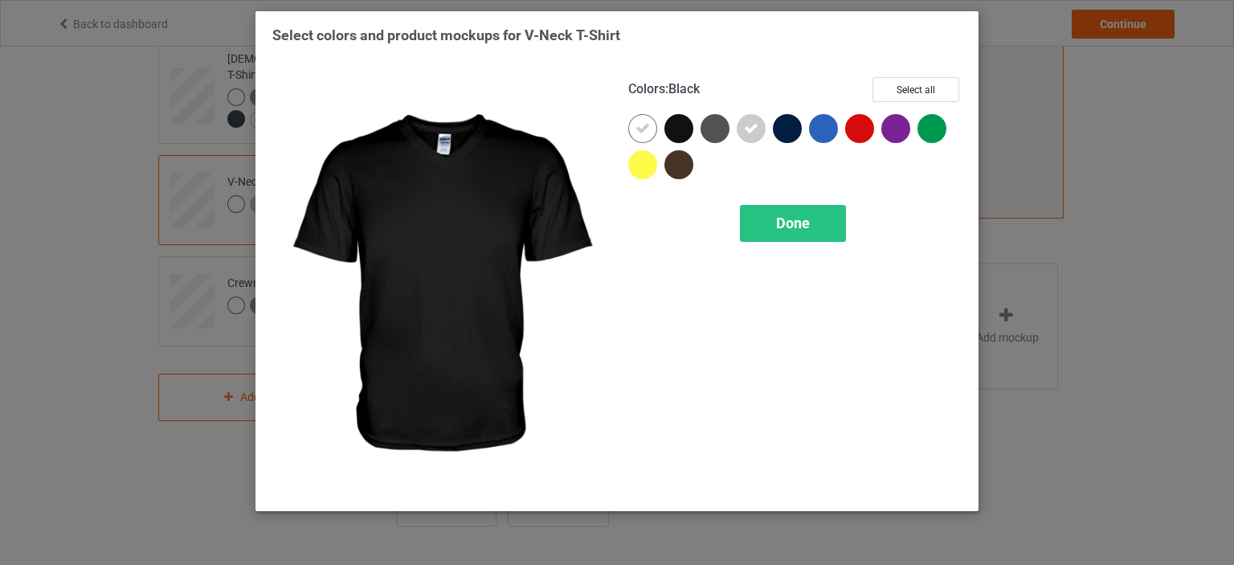
drag, startPoint x: 679, startPoint y: 121, endPoint x: 709, endPoint y: 136, distance: 33.1
click at [679, 121] on div at bounding box center [678, 128] width 29 height 29
click at [702, 129] on div at bounding box center [715, 128] width 29 height 29
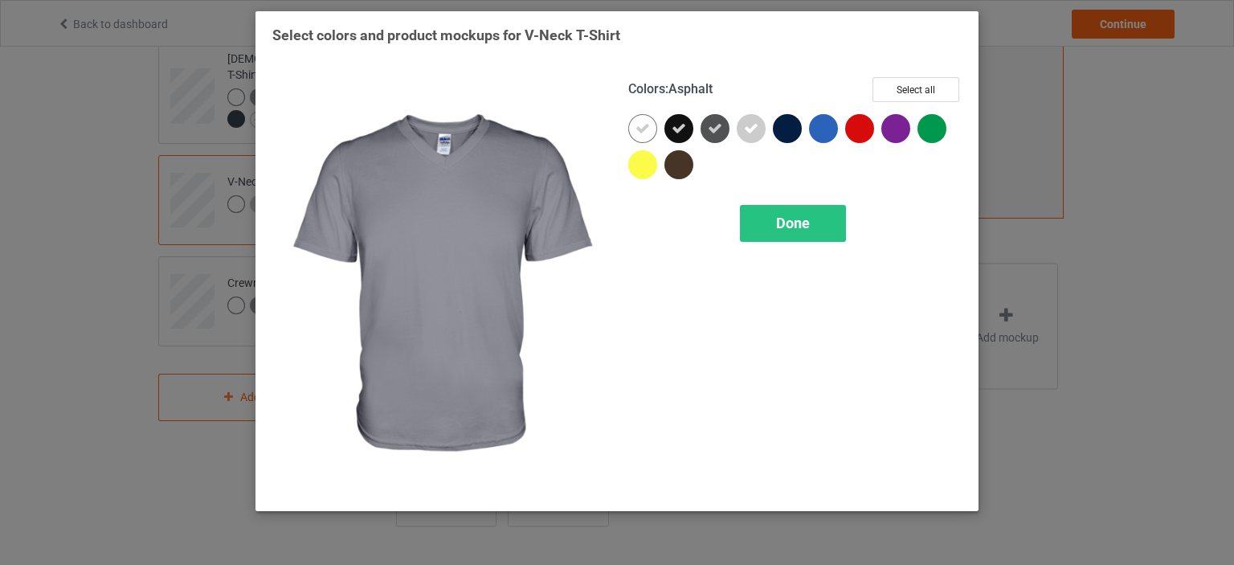
click at [821, 225] on div "Done" at bounding box center [793, 223] width 106 height 37
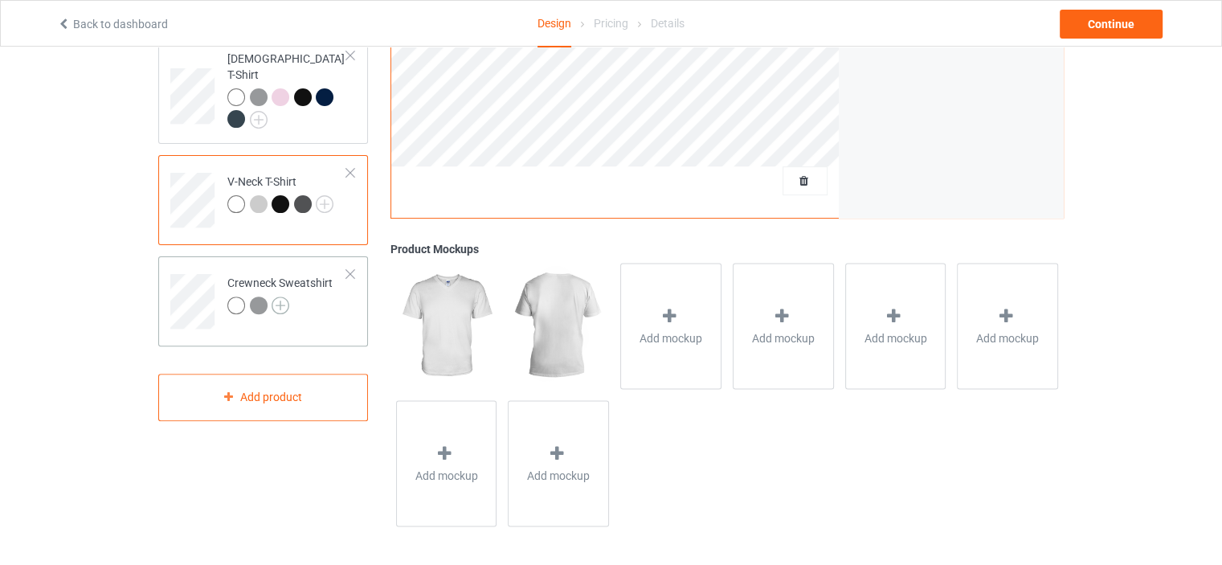
click at [279, 296] on img at bounding box center [281, 305] width 18 height 18
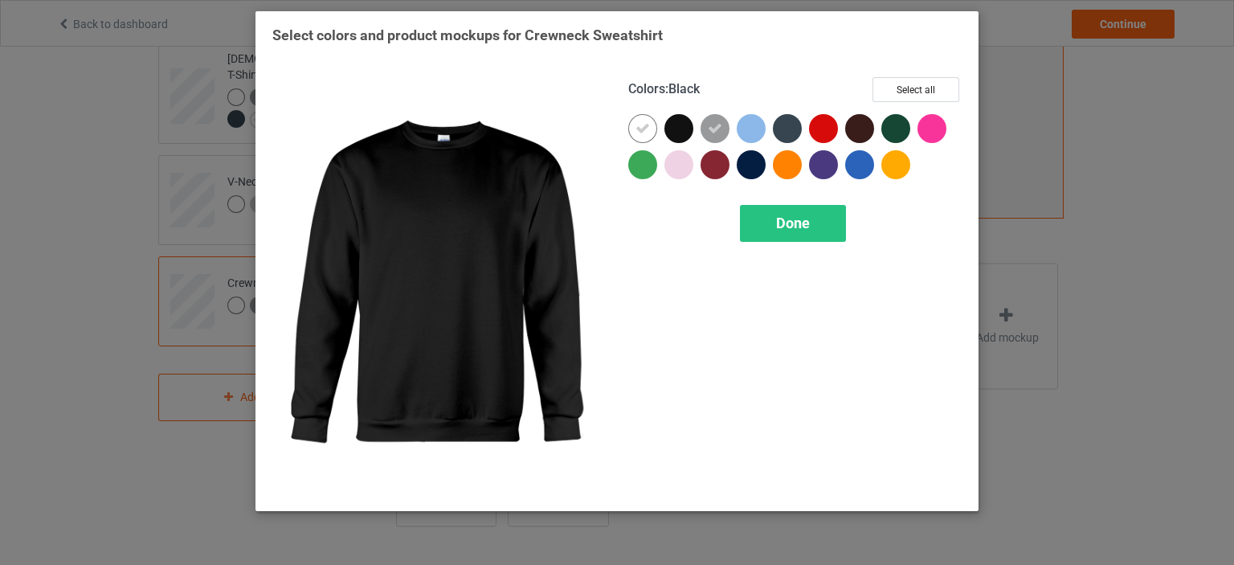
click at [683, 130] on div at bounding box center [678, 128] width 29 height 29
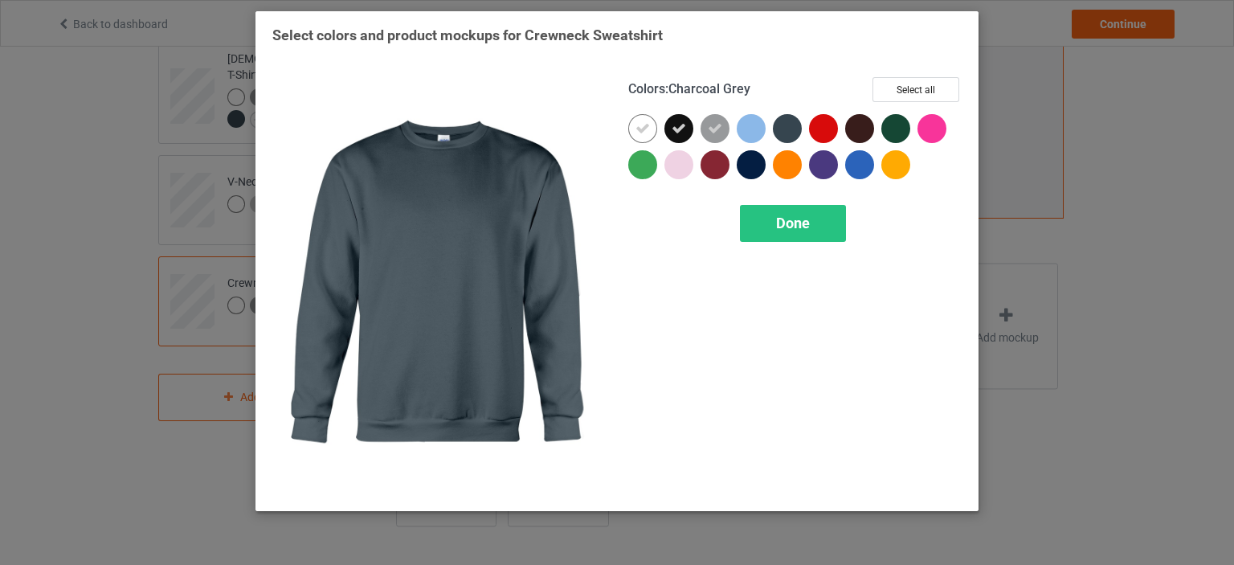
click at [796, 125] on div at bounding box center [787, 128] width 29 height 29
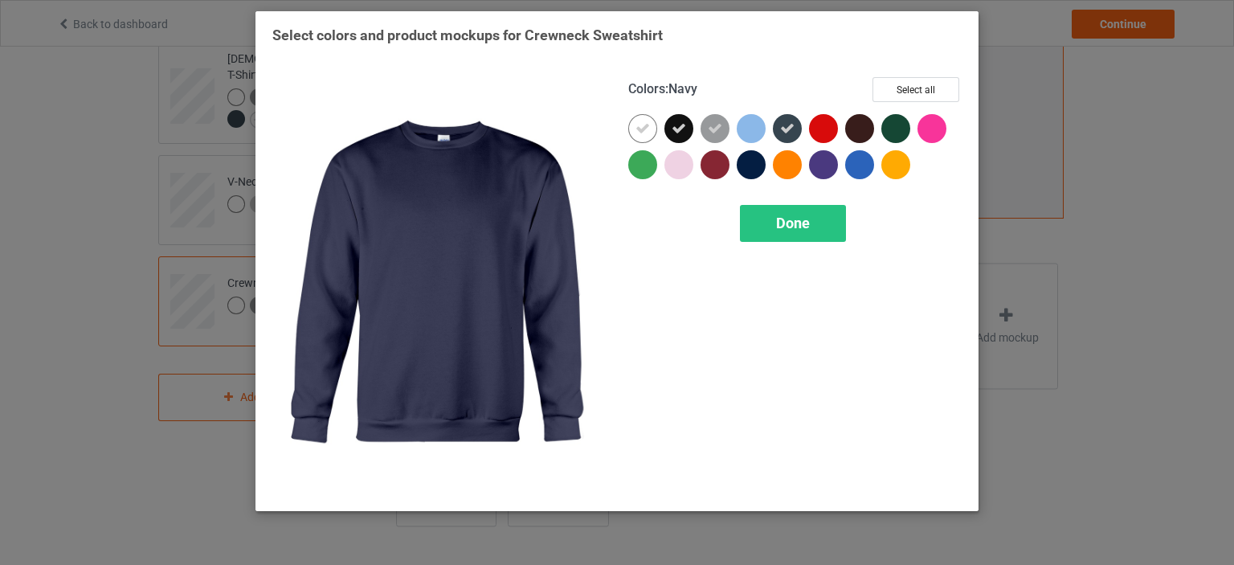
click at [765, 164] on div at bounding box center [751, 164] width 29 height 29
click at [766, 167] on div at bounding box center [755, 168] width 36 height 36
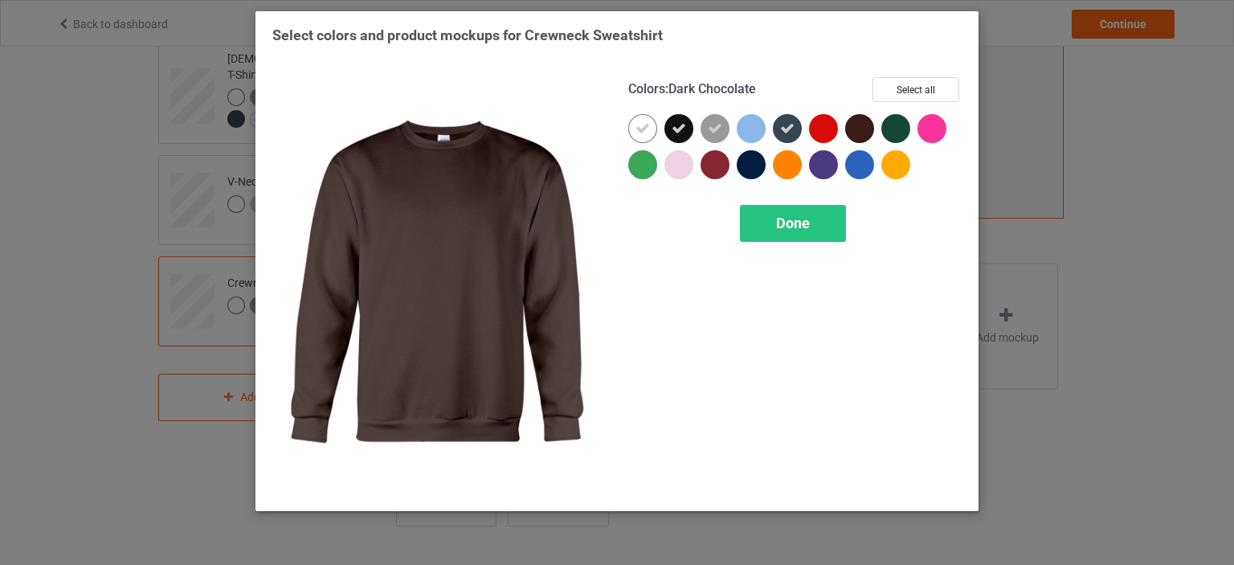
click at [861, 128] on div at bounding box center [859, 128] width 29 height 29
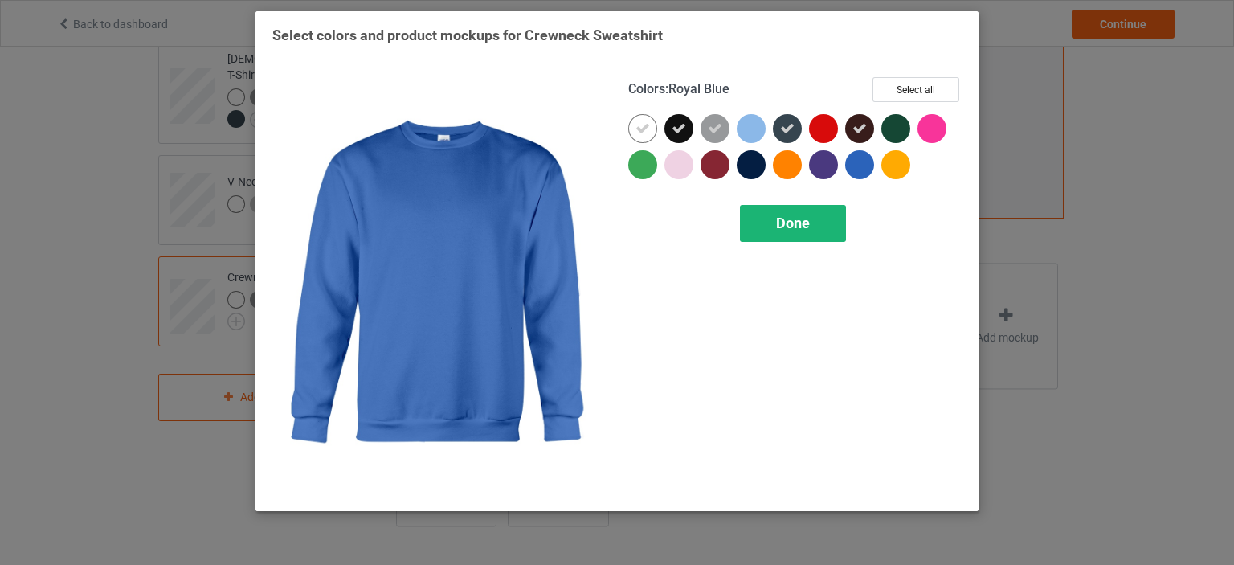
click at [836, 217] on div "Done" at bounding box center [793, 223] width 106 height 37
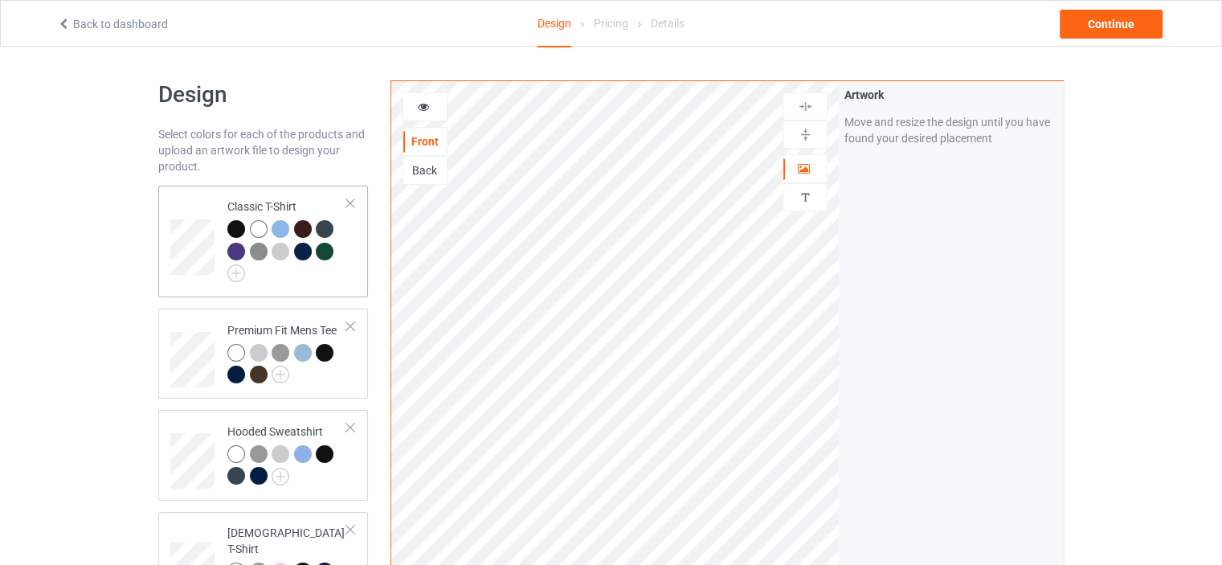
drag, startPoint x: 204, startPoint y: 209, endPoint x: 214, endPoint y: 212, distance: 10.2
click at [206, 210] on td at bounding box center [194, 241] width 48 height 99
click at [1106, 22] on div "Continue" at bounding box center [1111, 24] width 103 height 29
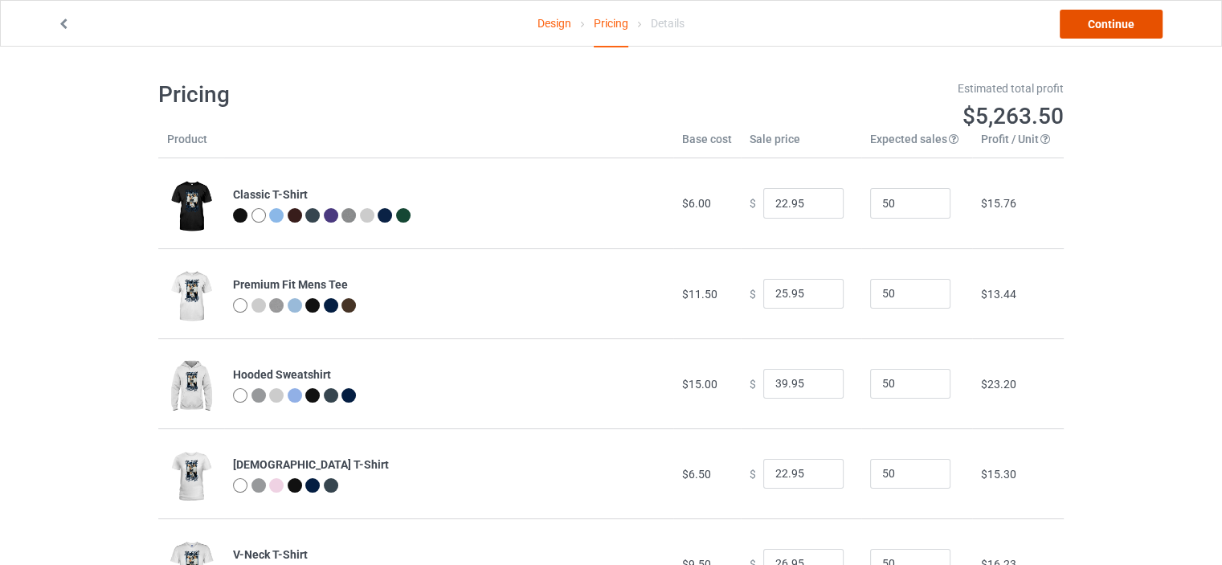
click at [1094, 15] on link "Continue" at bounding box center [1111, 24] width 103 height 29
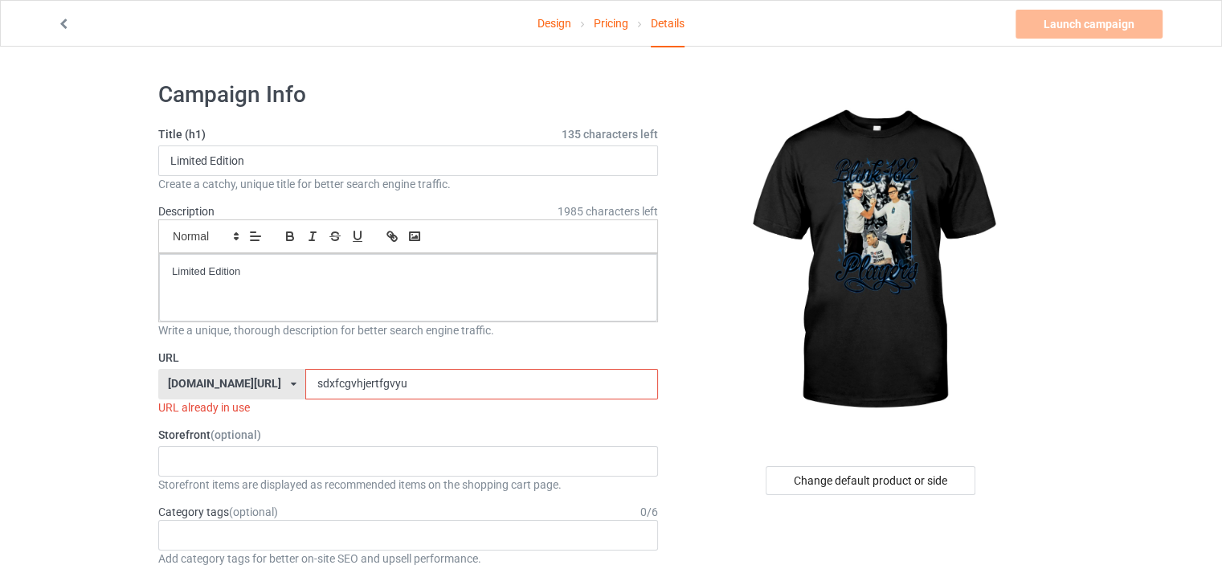
click at [511, 384] on input "sdxfcgvhjertfgvyu" at bounding box center [481, 384] width 352 height 31
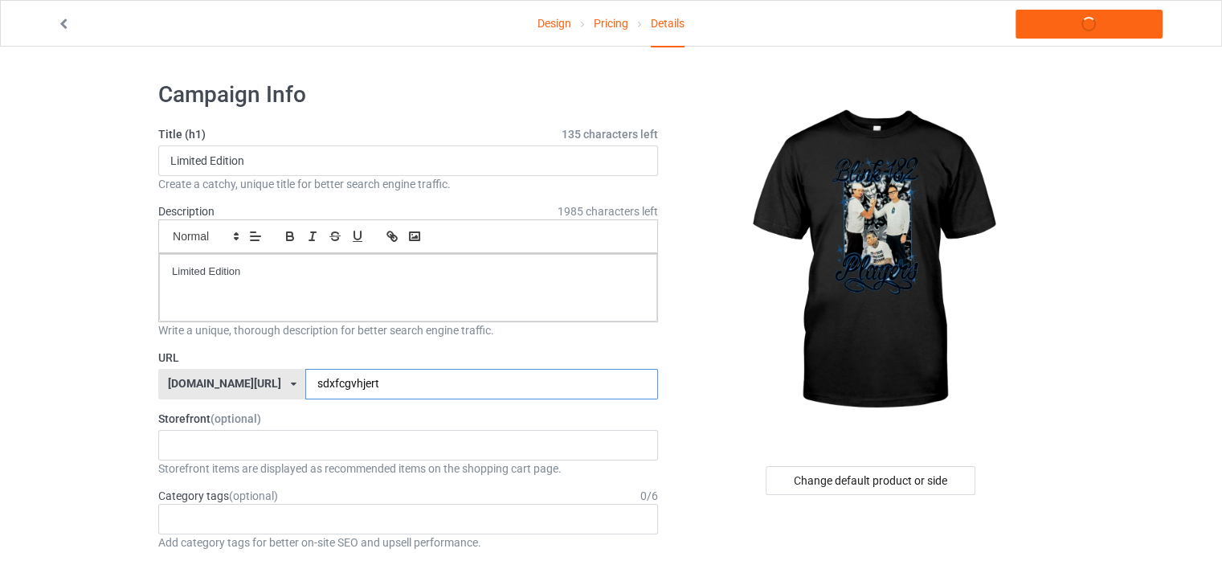
type input "sdxfcgvhjer"
click at [1098, 22] on link "Launch campaign" at bounding box center [1089, 24] width 147 height 29
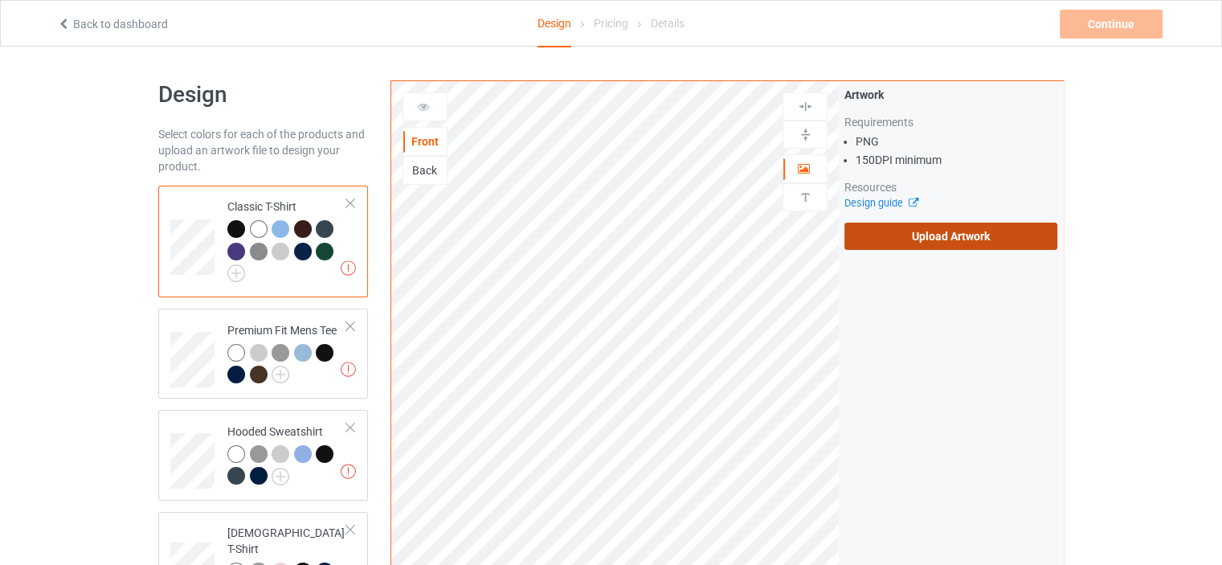
click at [908, 240] on label "Upload Artwork" at bounding box center [950, 236] width 213 height 27
click at [0, 0] on input "Upload Artwork" at bounding box center [0, 0] width 0 height 0
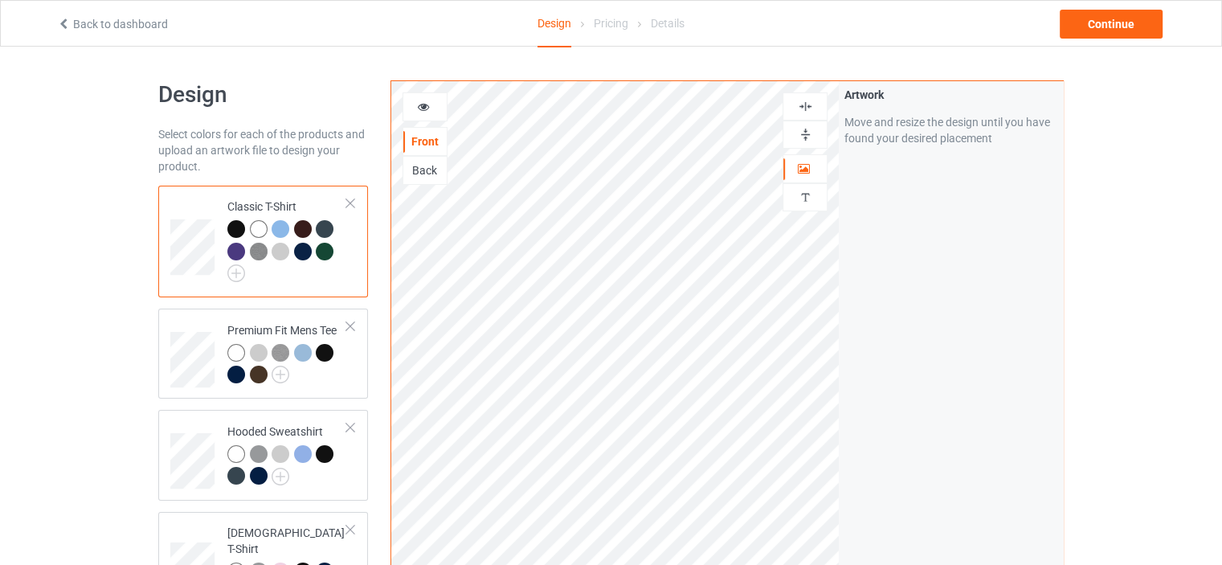
click at [803, 137] on img at bounding box center [805, 134] width 15 height 15
click at [807, 109] on img at bounding box center [805, 106] width 15 height 15
click at [1053, 31] on div "Continue" at bounding box center [987, 24] width 377 height 29
click at [1059, 28] on div "Continue" at bounding box center [987, 24] width 377 height 29
click at [1070, 24] on div "Continue" at bounding box center [1111, 24] width 103 height 29
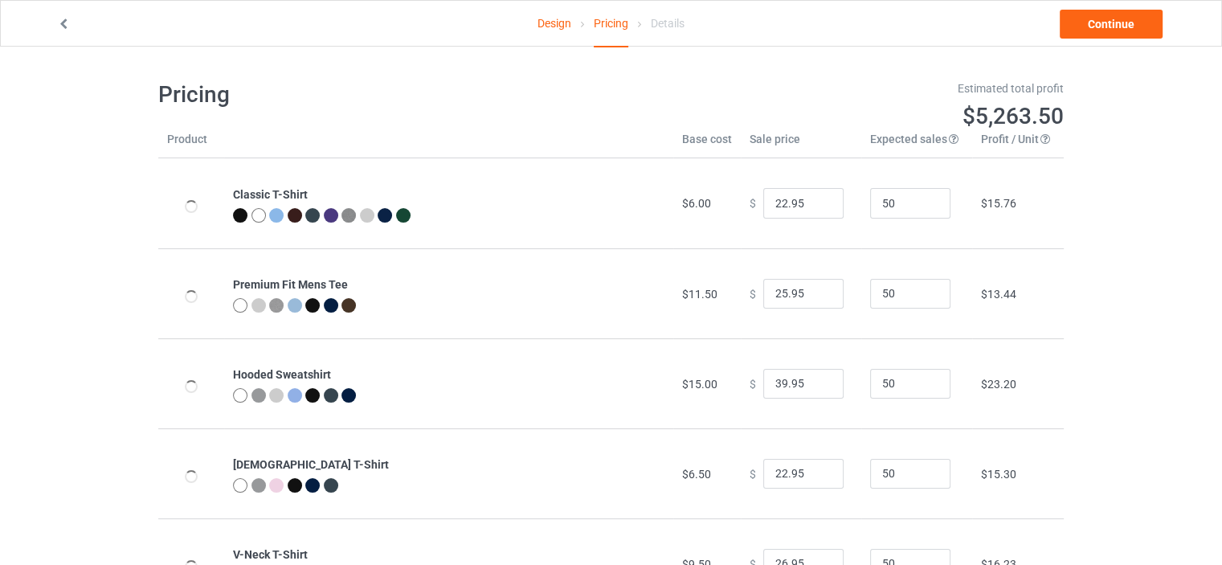
click at [551, 27] on link "Design" at bounding box center [555, 23] width 34 height 45
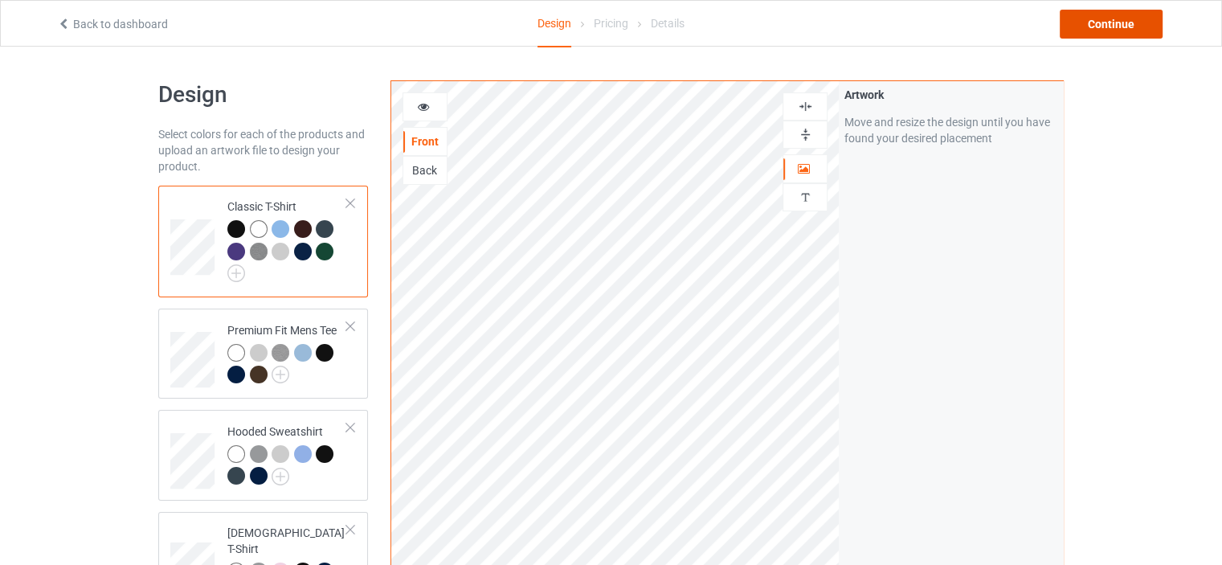
click at [1069, 23] on div "Continue" at bounding box center [1111, 24] width 103 height 29
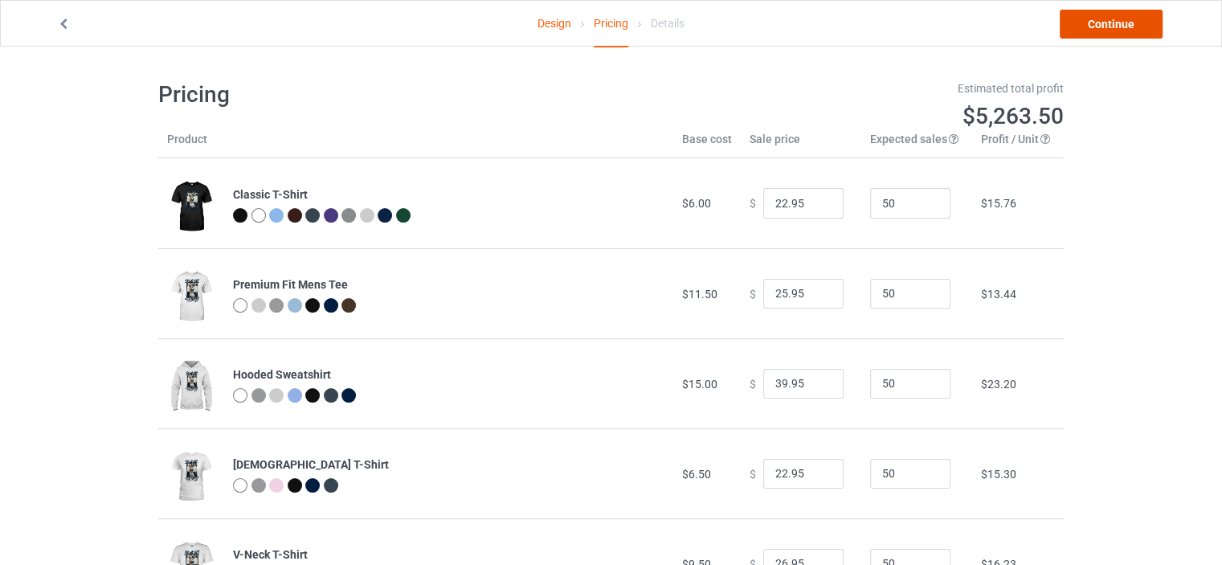
click at [1147, 15] on link "Continue" at bounding box center [1111, 24] width 103 height 29
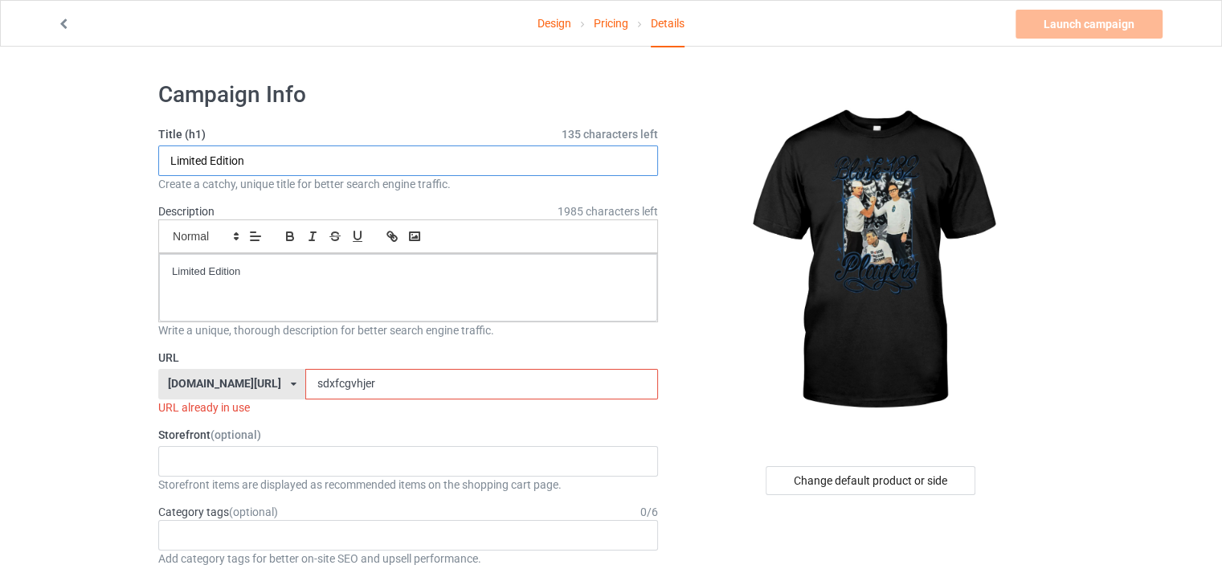
click at [567, 163] on input "Limited Edition" at bounding box center [408, 160] width 500 height 31
click at [573, 288] on div "Limited Edition" at bounding box center [408, 287] width 498 height 67
click at [564, 374] on input "sdxfcgvhjer" at bounding box center [481, 384] width 352 height 31
